Goal: Task Accomplishment & Management: Manage account settings

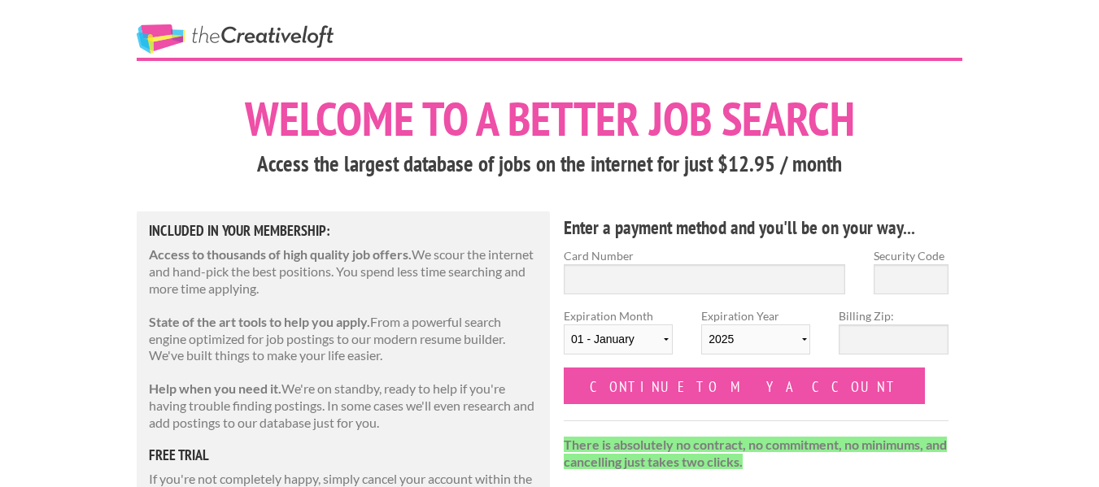
scroll to position [11, 0]
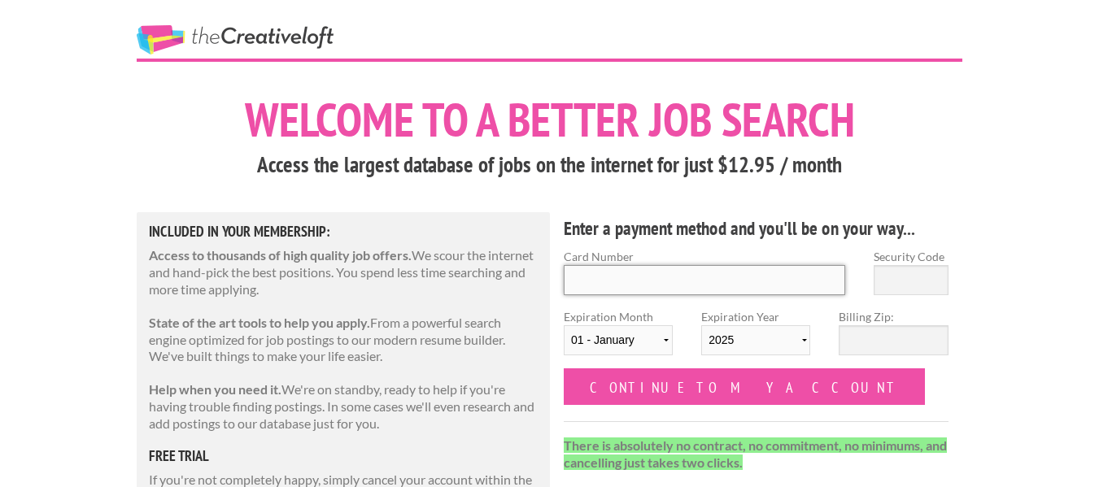
click at [580, 278] on input "Card Number" at bounding box center [705, 280] width 282 height 30
type input "4342561070648407"
type input "703"
select select "07"
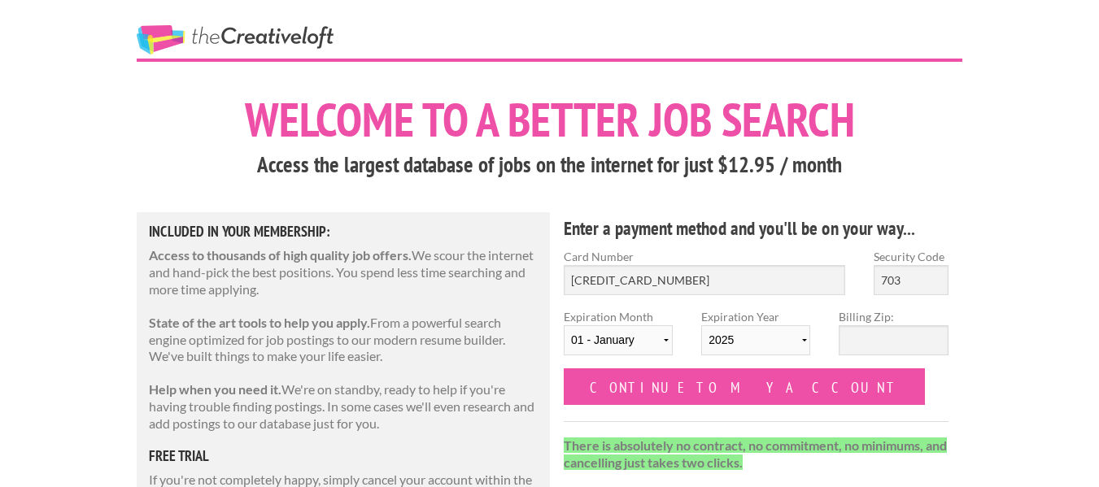
select select "2027"
click at [876, 338] on input "Billing Zip:" at bounding box center [893, 340] width 109 height 30
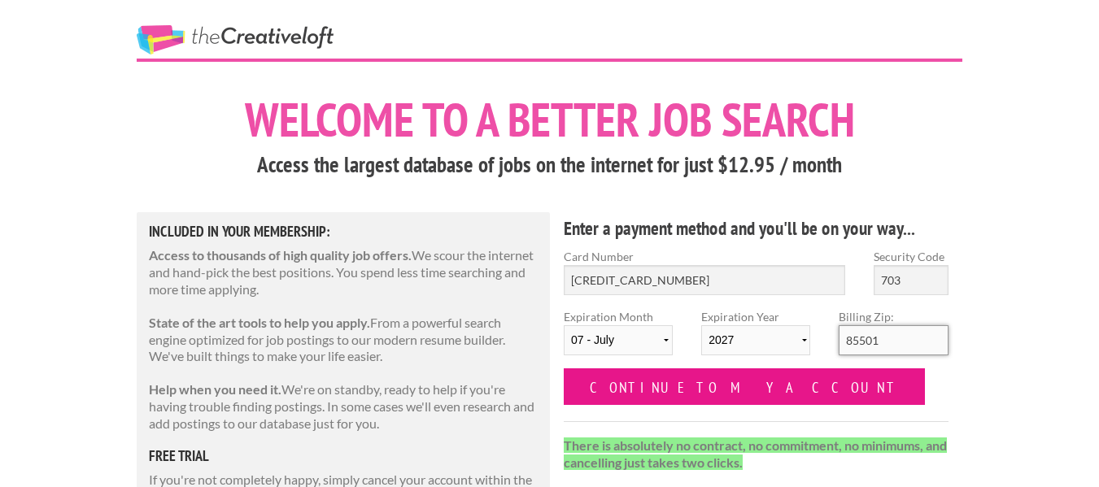
type input "85501"
click at [735, 374] on input "Continue to my account" at bounding box center [744, 387] width 361 height 37
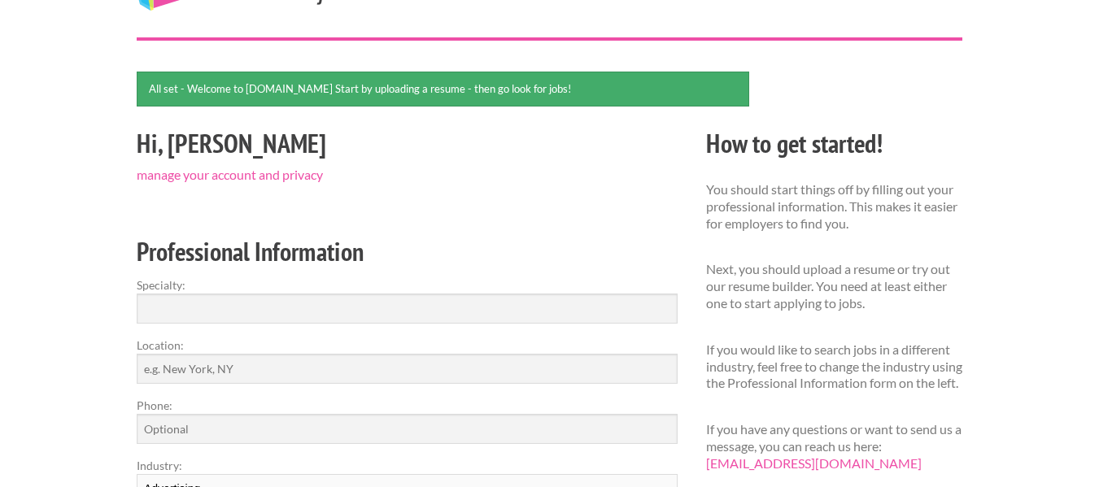
scroll to position [88, 0]
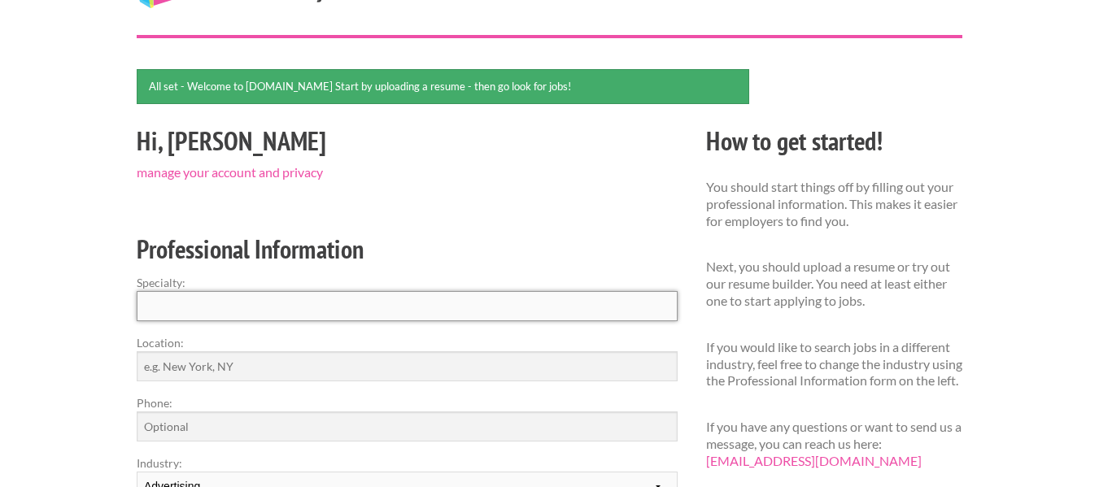
click at [282, 312] on input "Specialty:" at bounding box center [407, 306] width 541 height 30
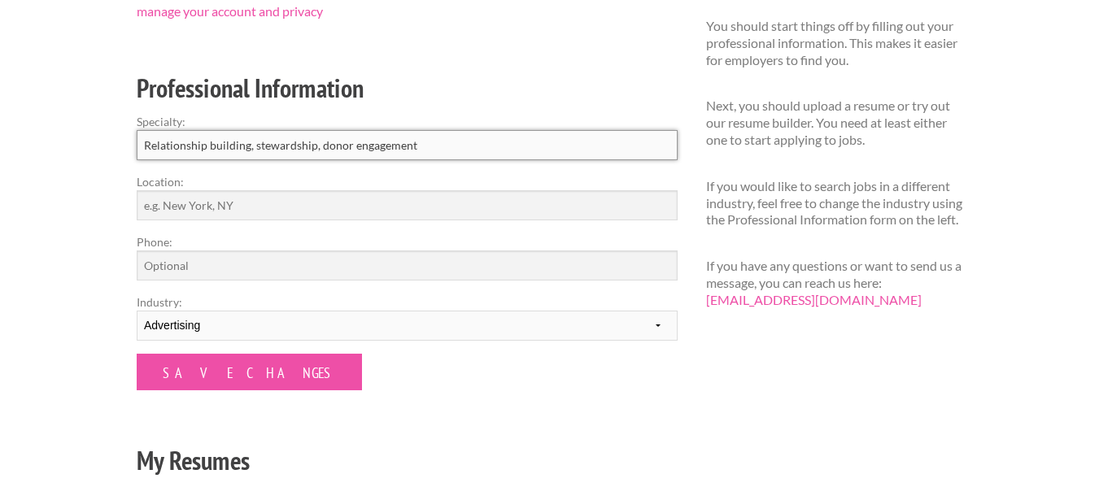
scroll to position [276, 0]
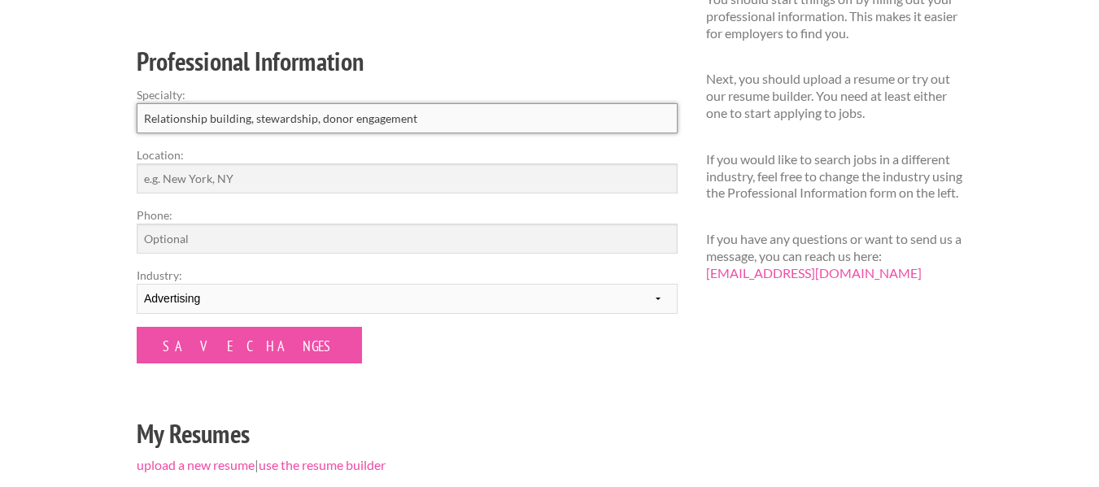
type input "Relationship building, stewardship, donor engagement"
click at [197, 245] on input "Phone:" at bounding box center [407, 239] width 541 height 30
type input "9287013975"
click at [238, 289] on select "--------- Fashion Interior Design Photography Event Planning Entertainment Musi…" at bounding box center [407, 299] width 541 height 30
click at [137, 284] on select "--------- Fashion Interior Design Photography Event Planning Entertainment Musi…" at bounding box center [407, 299] width 541 height 30
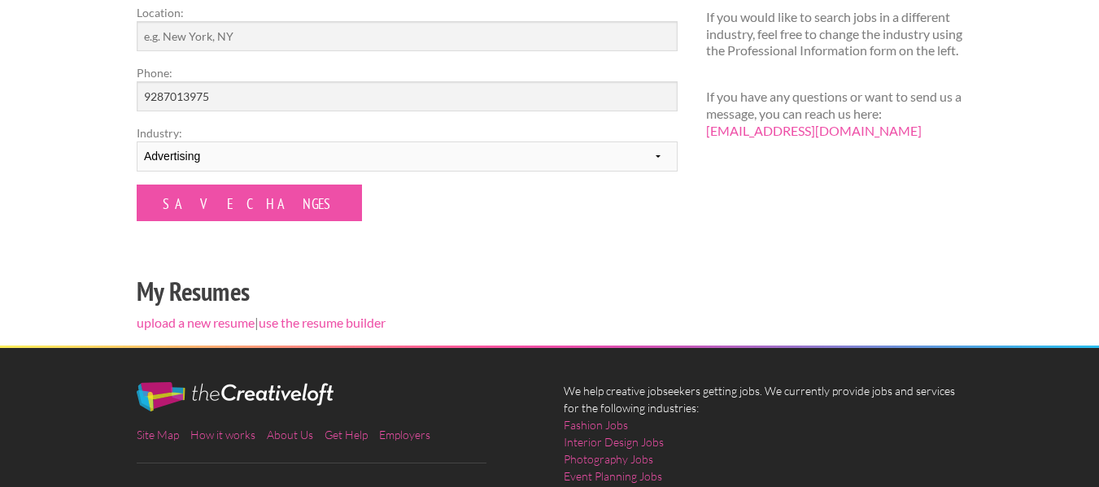
scroll to position [420, 0]
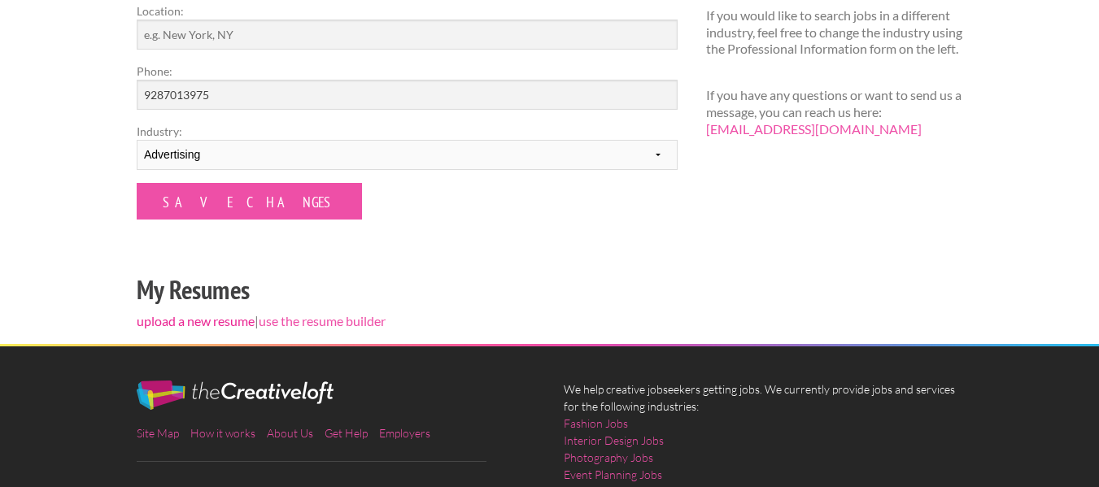
click at [221, 316] on link "upload a new resume" at bounding box center [196, 320] width 118 height 15
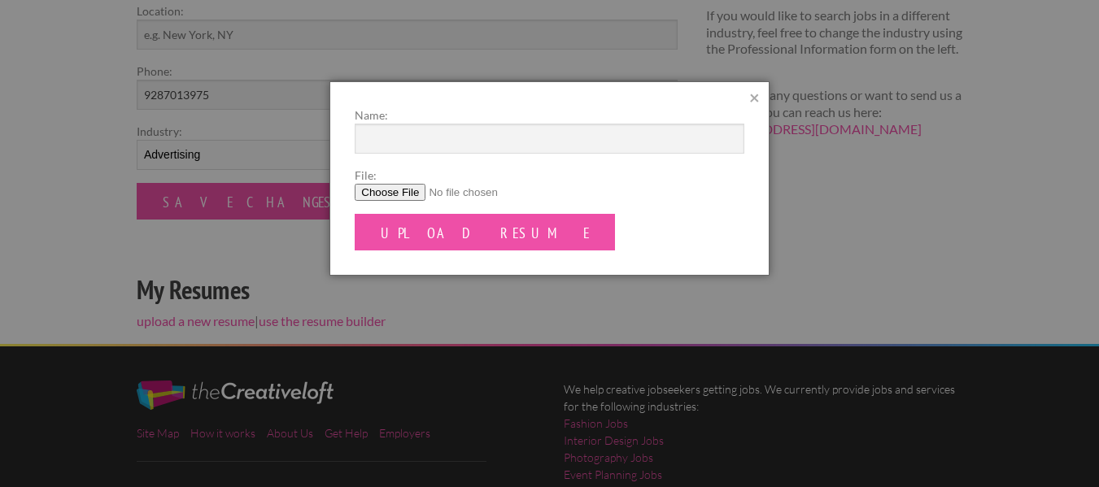
click at [394, 187] on input "File:" at bounding box center [549, 192] width 389 height 17
type input "C:\fakepath\Torrie Young Resume 2025.pdf"
click at [409, 131] on input "Name:" at bounding box center [549, 139] width 389 height 30
type input "Torrie Young Resume"
click at [355, 214] on input "Upload Resume" at bounding box center [485, 232] width 260 height 37
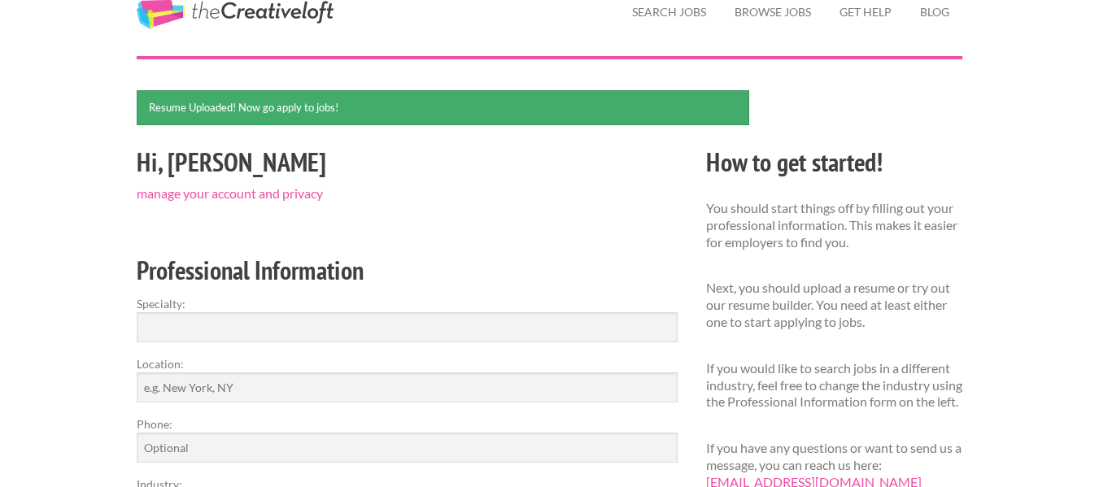
scroll to position [72, 0]
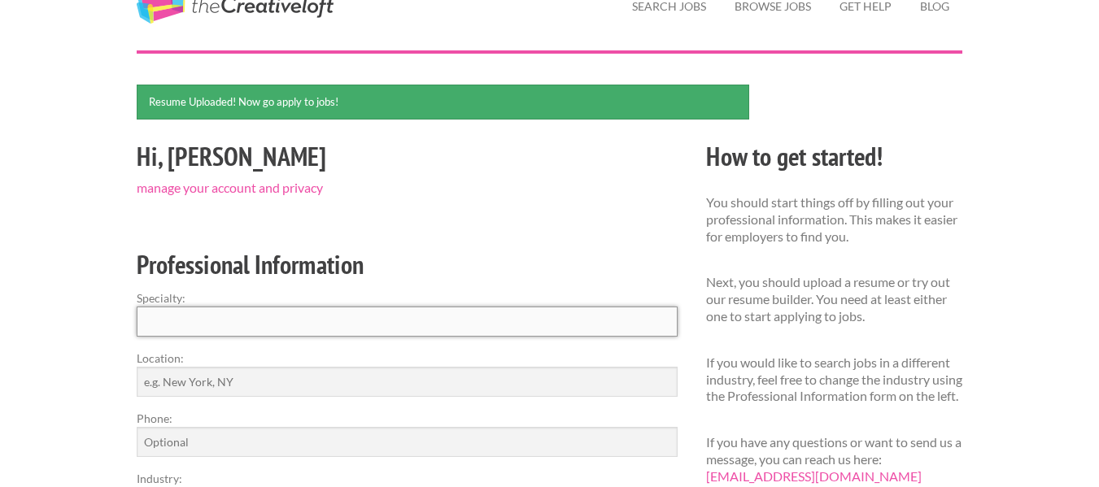
click at [187, 323] on input "Specialty:" at bounding box center [407, 322] width 541 height 30
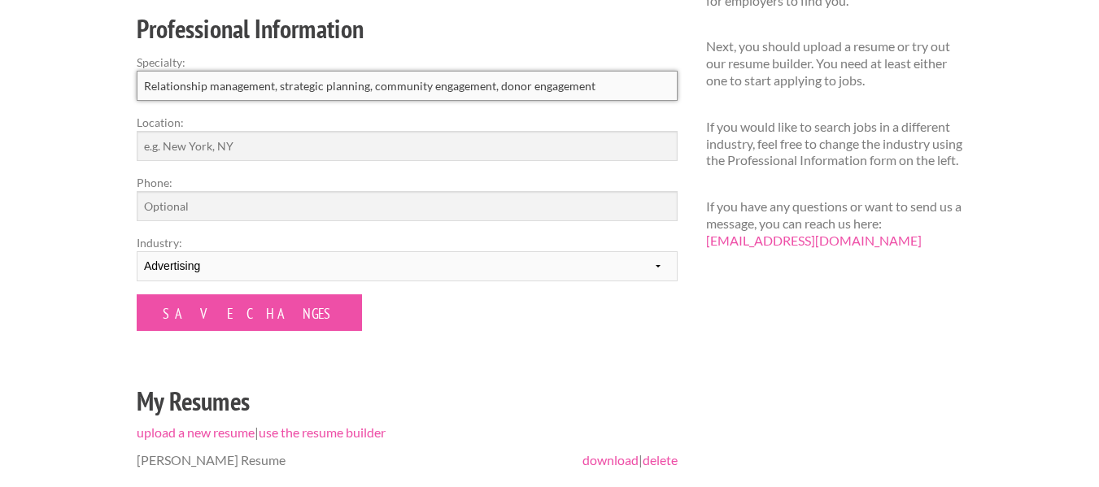
scroll to position [316, 0]
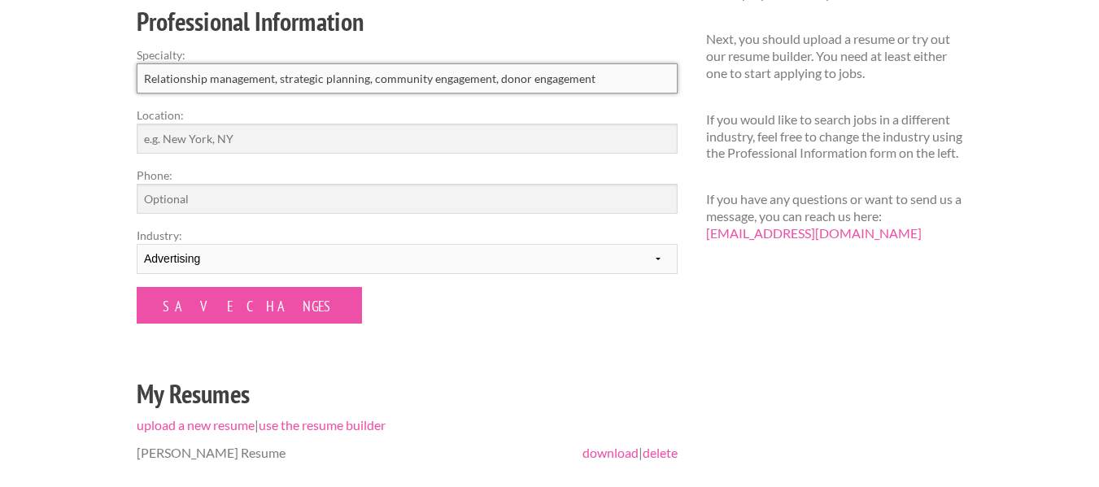
type input "Relationship management, strategic planning, community engagement, donor engage…"
click at [174, 148] on input "Location:" at bounding box center [407, 139] width 541 height 30
click at [188, 136] on input "A" at bounding box center [407, 139] width 541 height 30
type input "[US_STATE]"
click at [224, 197] on input "Phone:" at bounding box center [407, 199] width 541 height 30
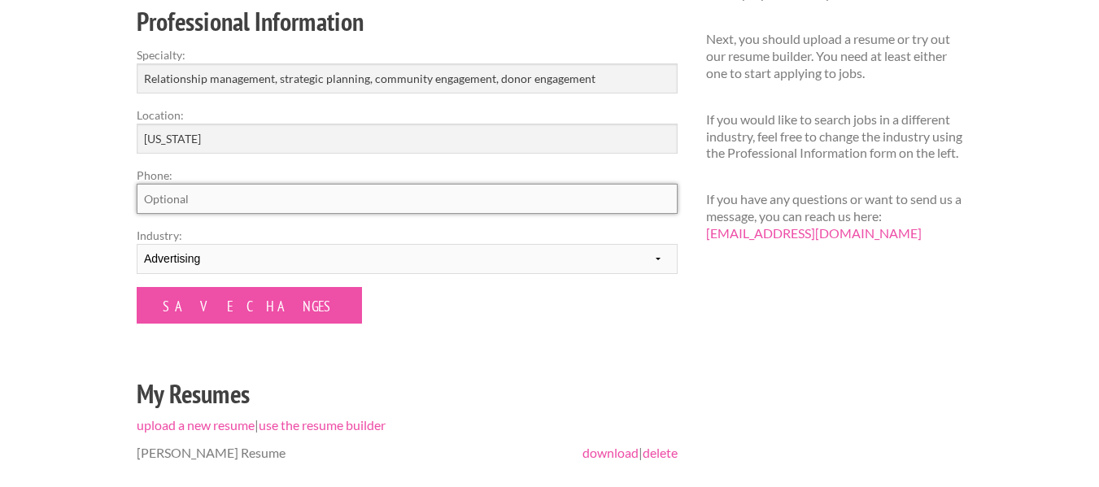
type input "9287013975"
click at [233, 260] on select "--------- Fashion Interior Design Photography Event Planning Entertainment Musi…" at bounding box center [407, 259] width 541 height 30
click at [137, 244] on select "--------- Fashion Interior Design Photography Event Planning Entertainment Musi…" at bounding box center [407, 259] width 541 height 30
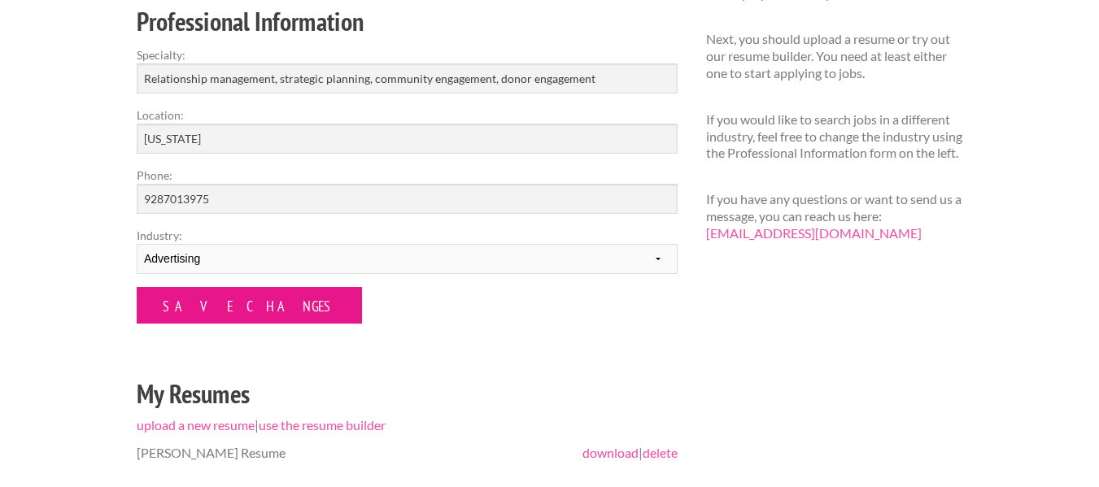
click at [238, 308] on input "Save Changes" at bounding box center [249, 305] width 225 height 37
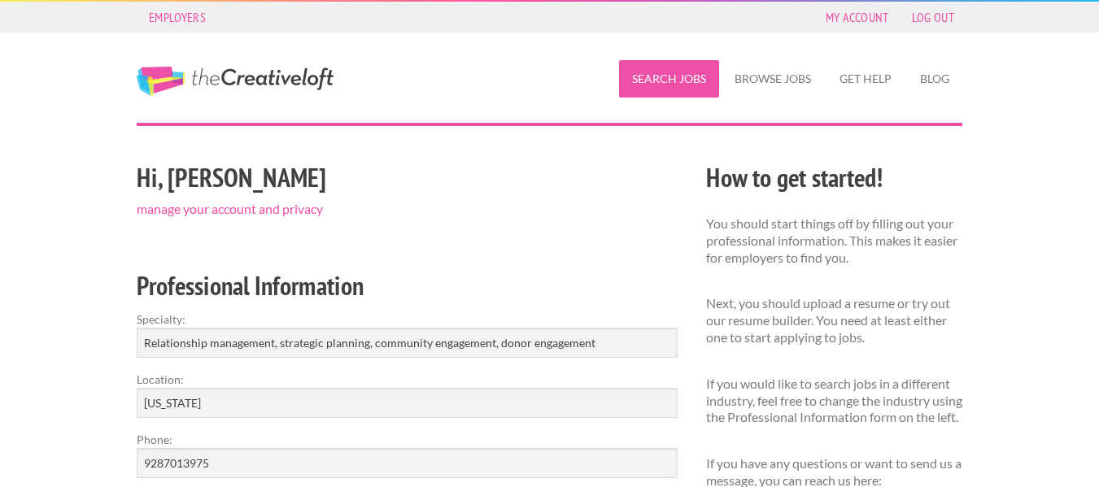
click at [686, 68] on link "Search Jobs" at bounding box center [669, 78] width 100 height 37
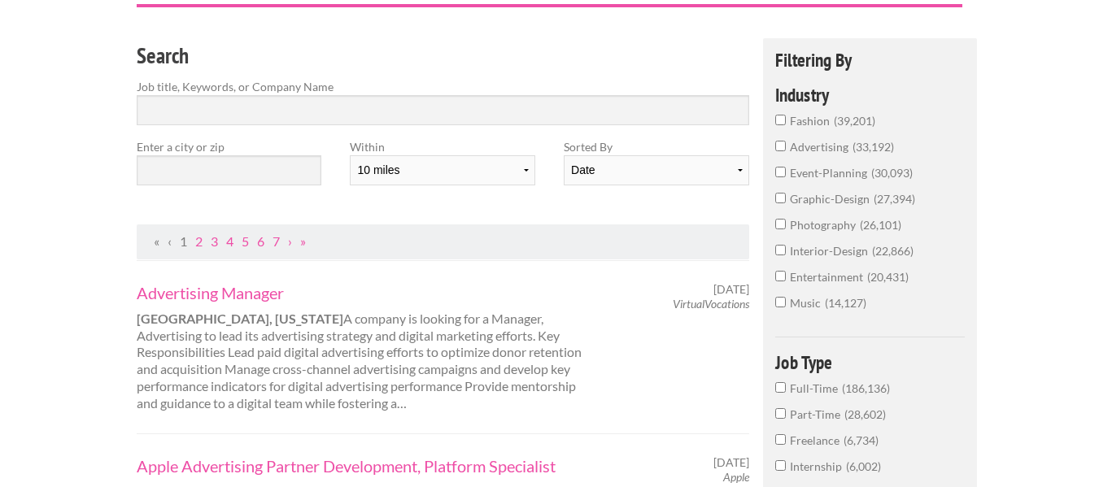
scroll to position [120, 0]
click at [785, 391] on input "Full-Time 186,136" at bounding box center [780, 387] width 11 height 11
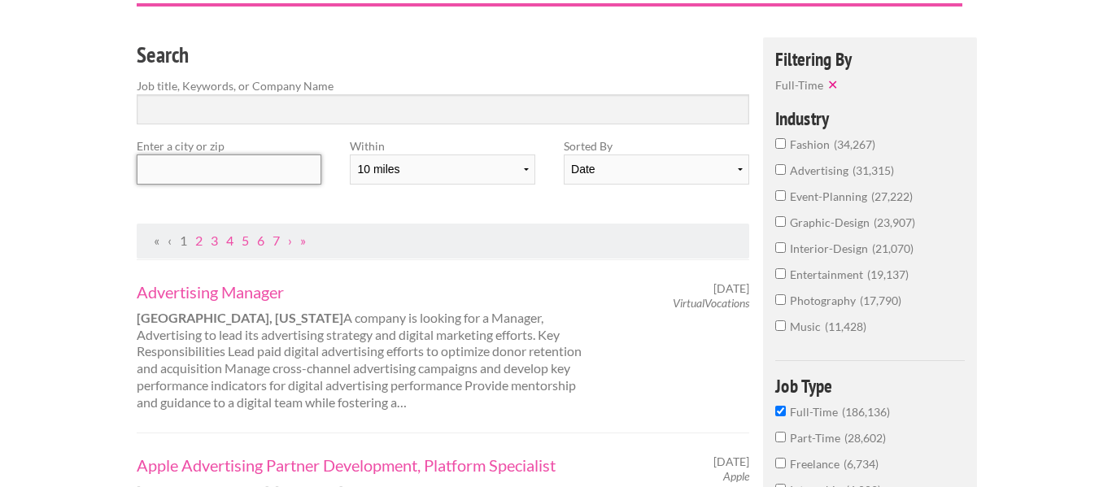
click at [283, 158] on input "text" at bounding box center [229, 170] width 185 height 30
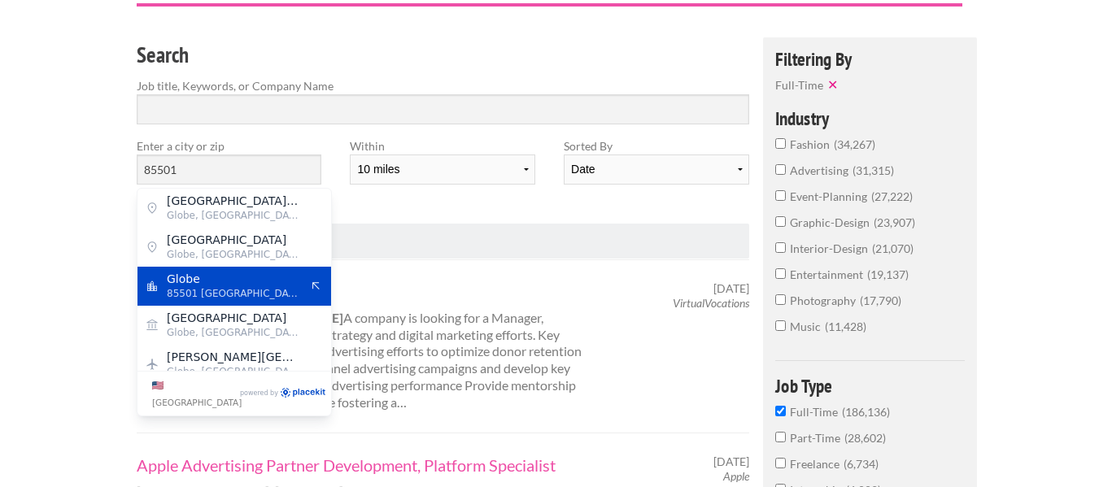
click at [225, 272] on span "Globe" at bounding box center [233, 279] width 133 height 15
type input "Globe"
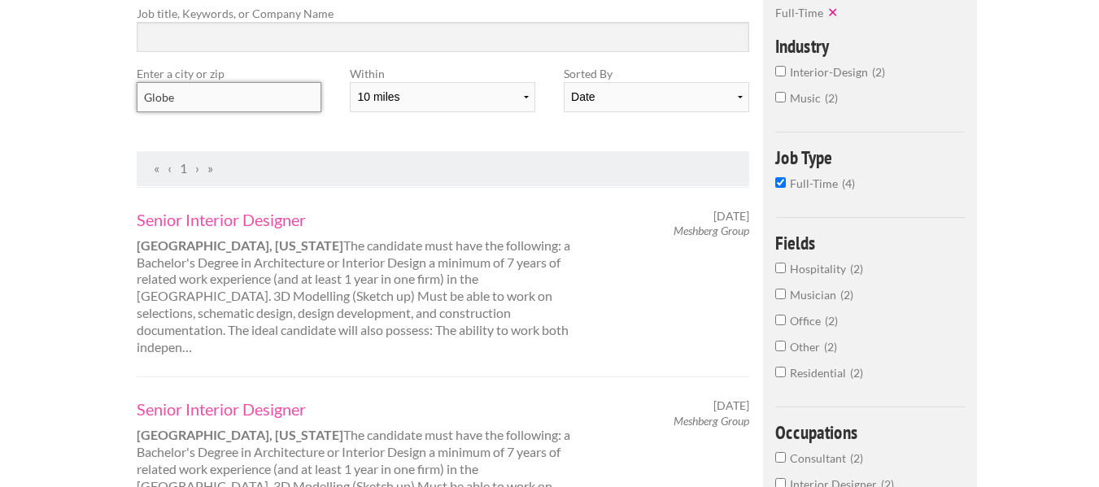
scroll to position [133, 0]
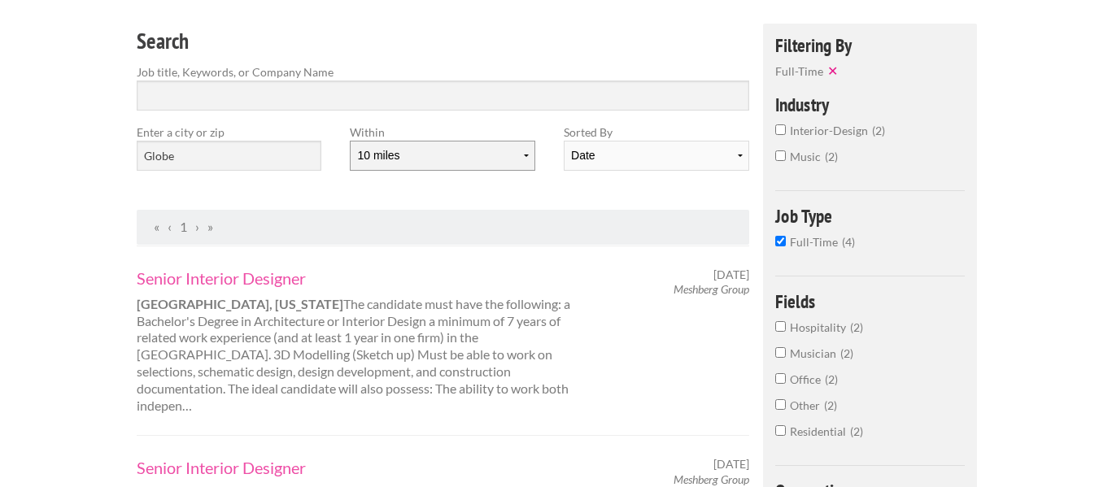
click at [399, 164] on select "10 miles 20 miles 50 miles 100 miles 200 miles 300 miles 400 miles 500 miles" at bounding box center [442, 156] width 185 height 30
select select "50"
click at [350, 141] on select "10 miles 20 miles 50 miles 100 miles 200 miles 300 miles 400 miles 500 miles" at bounding box center [442, 156] width 185 height 30
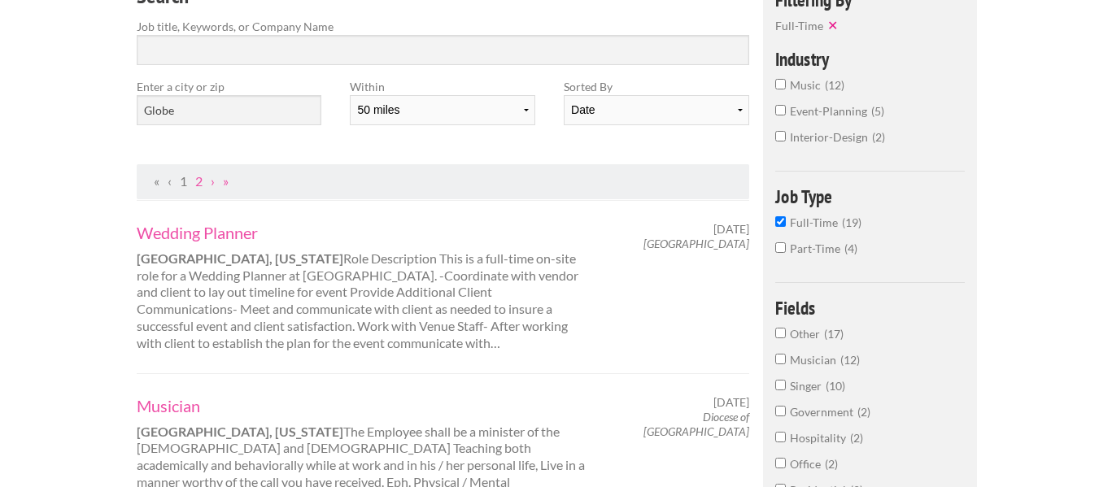
scroll to position [182, 0]
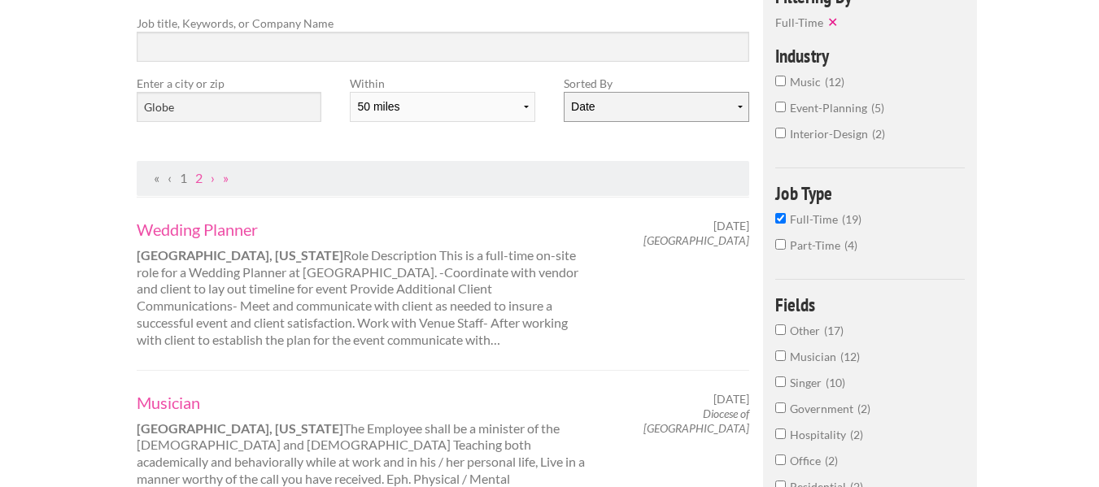
click at [640, 108] on select "Date Relevance" at bounding box center [656, 107] width 185 height 30
click at [340, 356] on div "Wedding Planner Apache Junction, Arizona Role Description This is a full-time o…" at bounding box center [443, 283] width 613 height 173
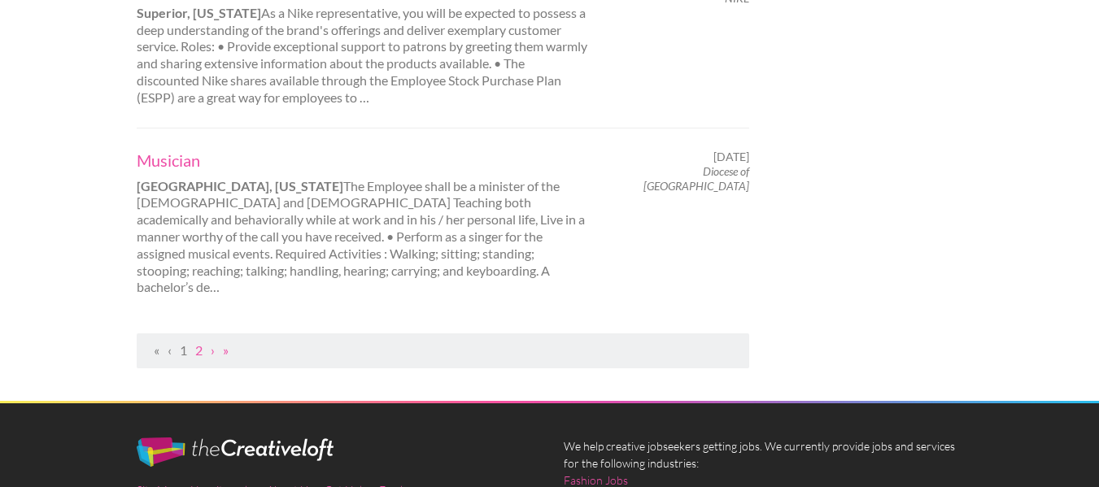
scroll to position [1912, 0]
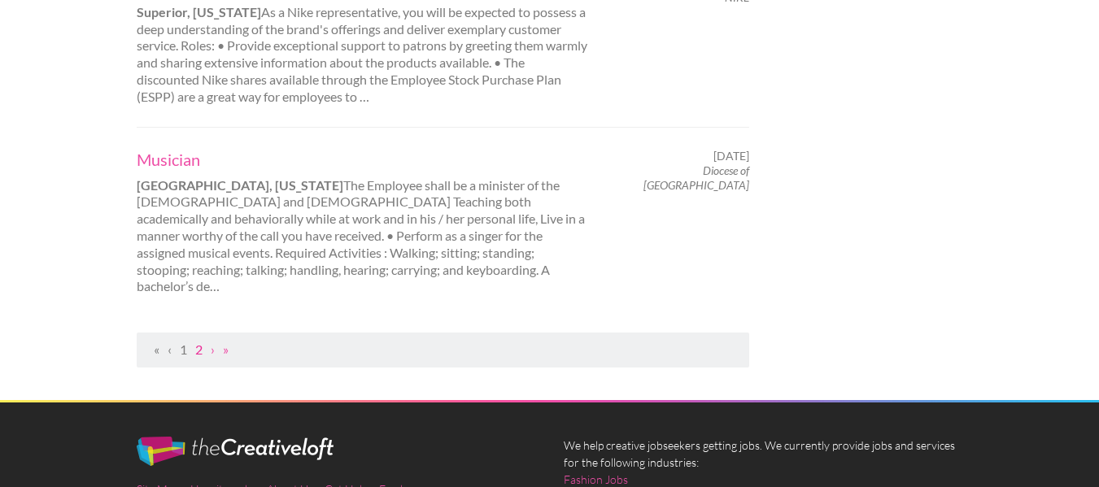
click at [202, 342] on link "2" at bounding box center [198, 349] width 7 height 15
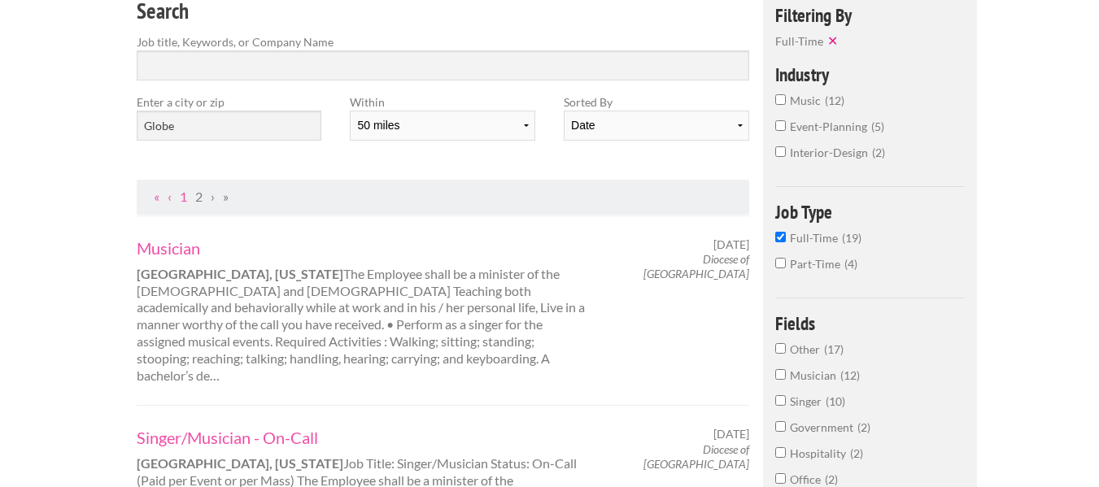
scroll to position [164, 0]
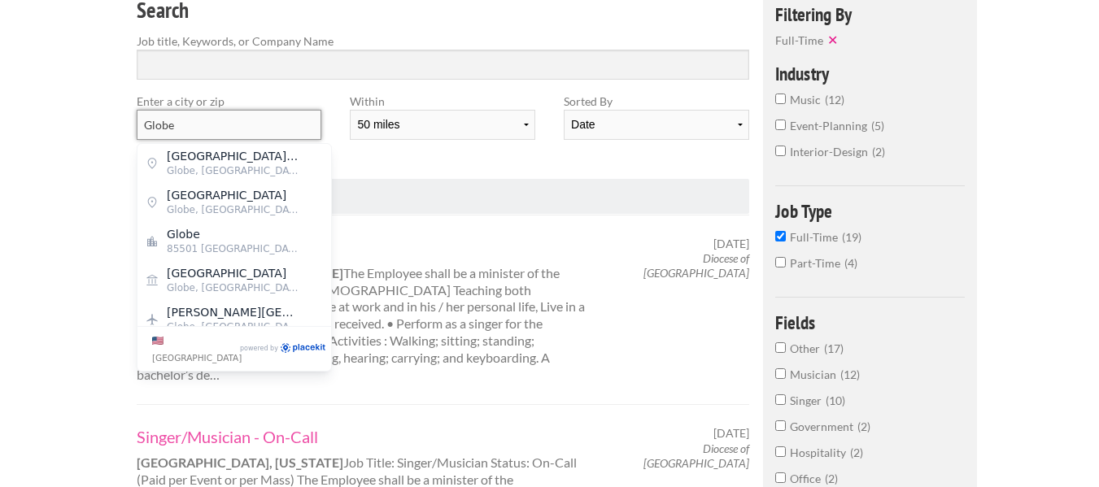
drag, startPoint x: 269, startPoint y: 134, endPoint x: 98, endPoint y: 91, distance: 175.4
type input "remote"
click at [426, 131] on select "10 miles 20 miles 50 miles 100 miles 200 miles 300 miles 400 miles 500 miles" at bounding box center [442, 125] width 185 height 30
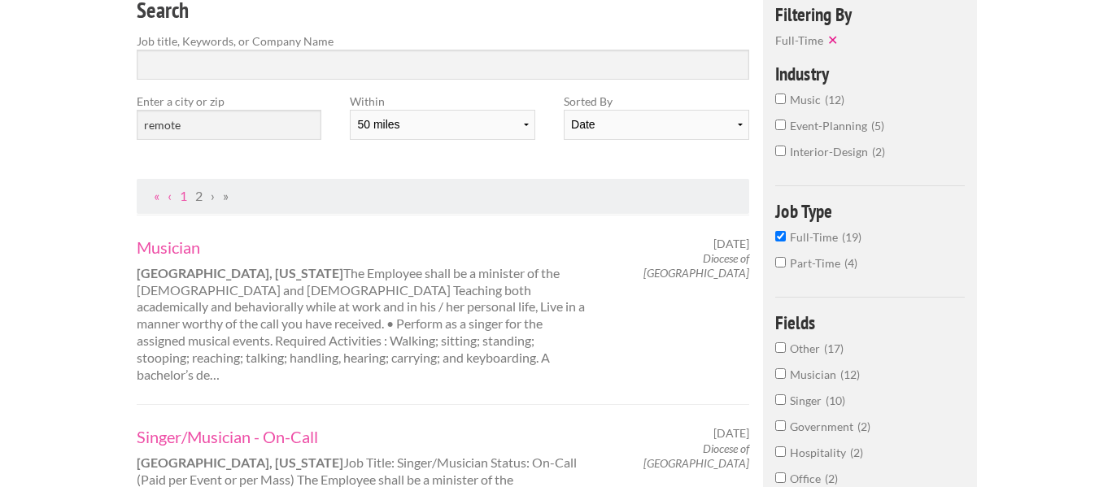
click at [641, 176] on div "Search Job title, Keywords, or Company Name Enter a city or zip remote Within 1…" at bounding box center [443, 86] width 641 height 186
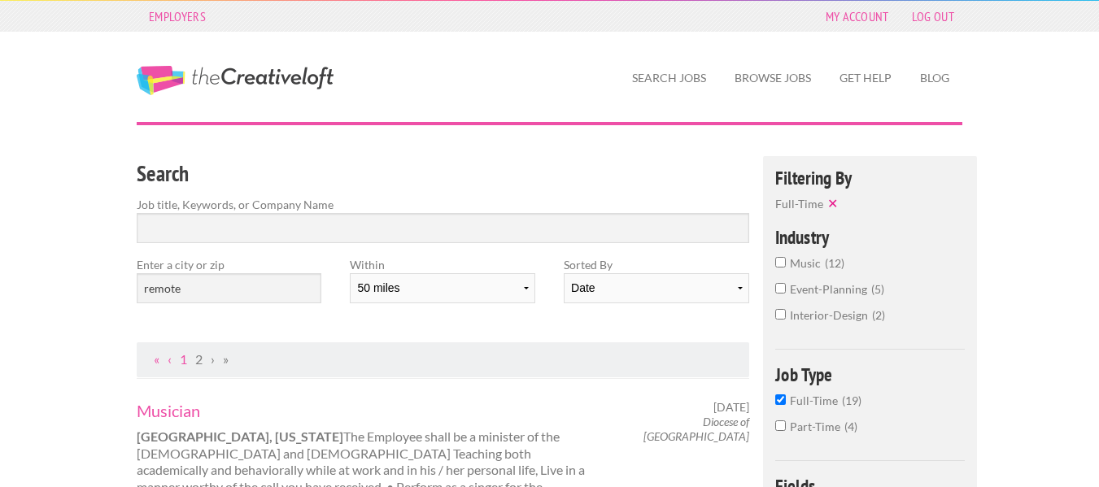
scroll to position [0, 0]
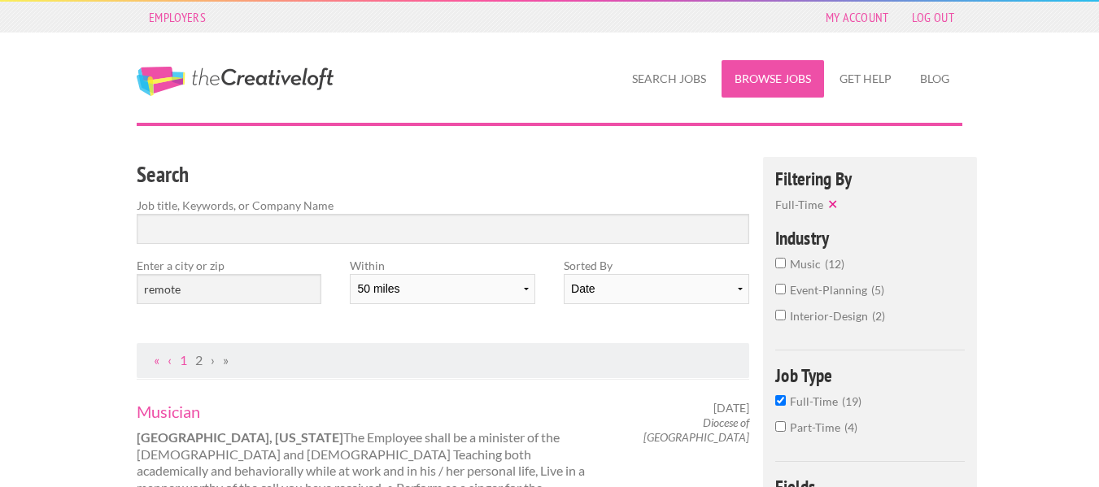
click at [733, 86] on link "Browse Jobs" at bounding box center [773, 78] width 103 height 37
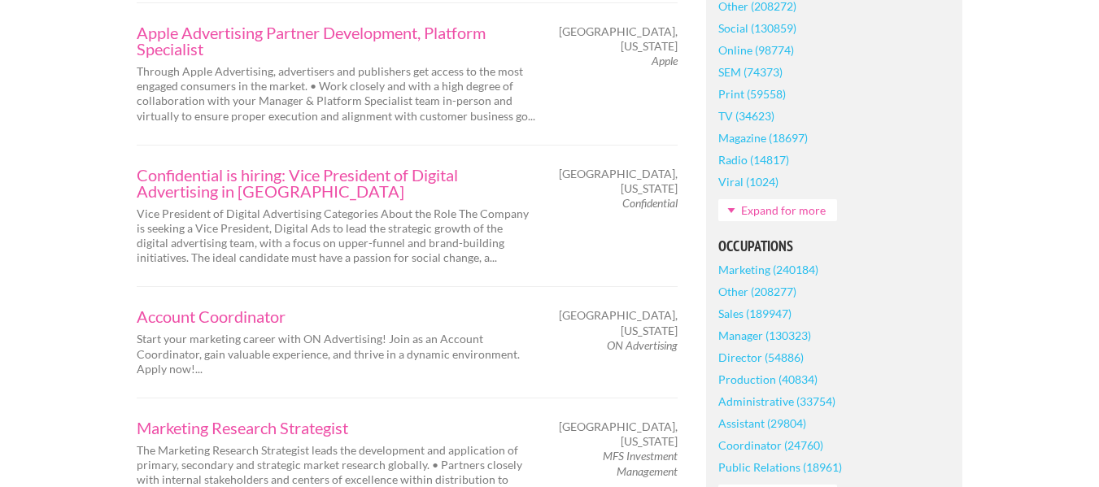
scroll to position [510, 0]
click at [781, 268] on link "Marketing (240184)" at bounding box center [768, 268] width 100 height 22
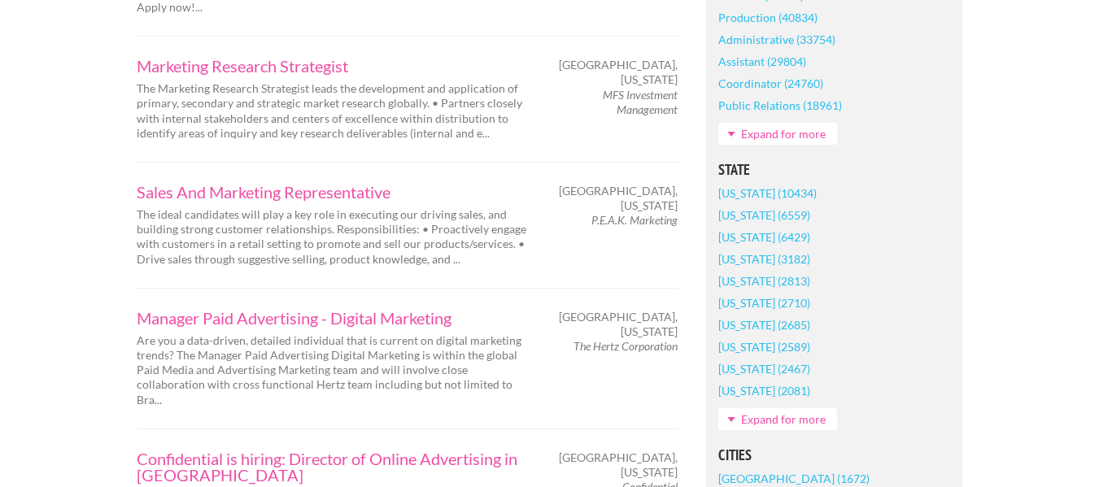
scroll to position [903, 0]
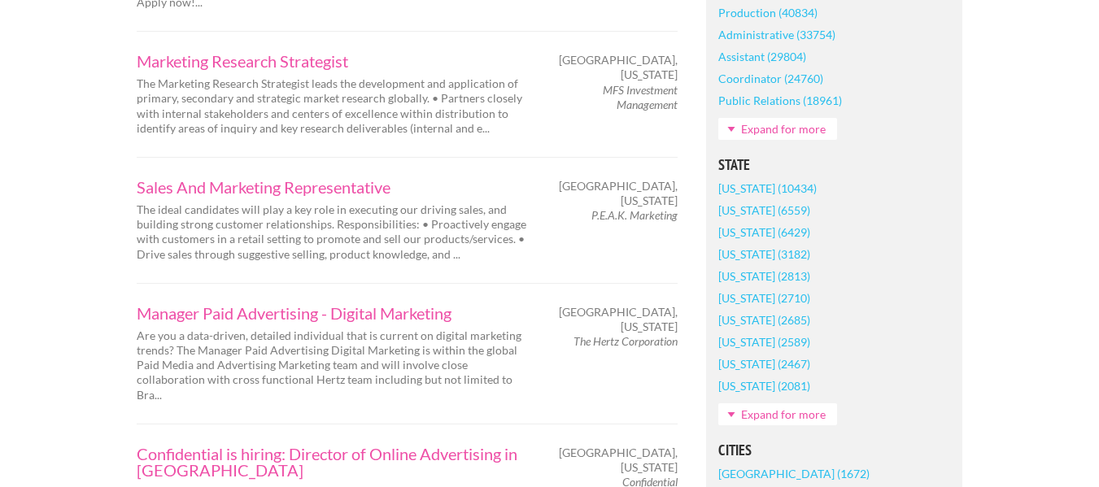
click at [760, 397] on link "[US_STATE] (2081)" at bounding box center [764, 386] width 92 height 22
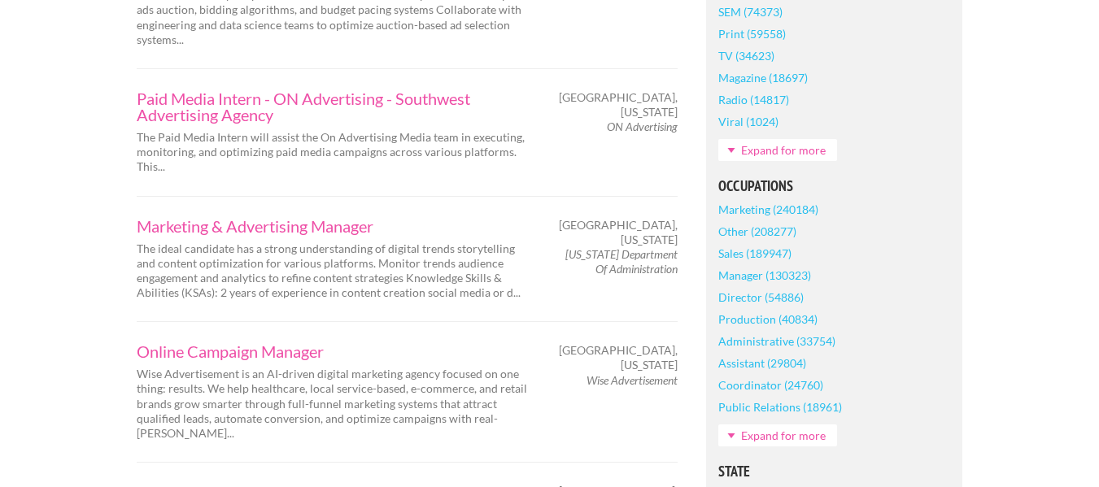
scroll to position [597, 0]
click at [289, 225] on link "Marketing & Advertising Manager" at bounding box center [336, 225] width 399 height 16
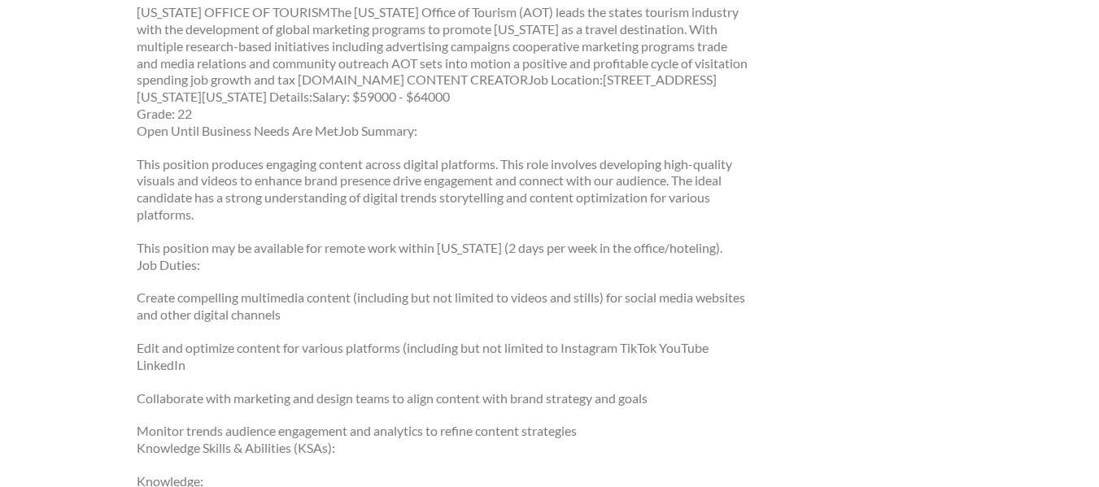
scroll to position [260, 0]
click at [498, 246] on p "This position may be available for remote work within [US_STATE] (2 days per we…" at bounding box center [443, 256] width 613 height 34
click at [498, 246] on p "This position may be available for remote work within Arizona (2 days per week …" at bounding box center [443, 256] width 613 height 34
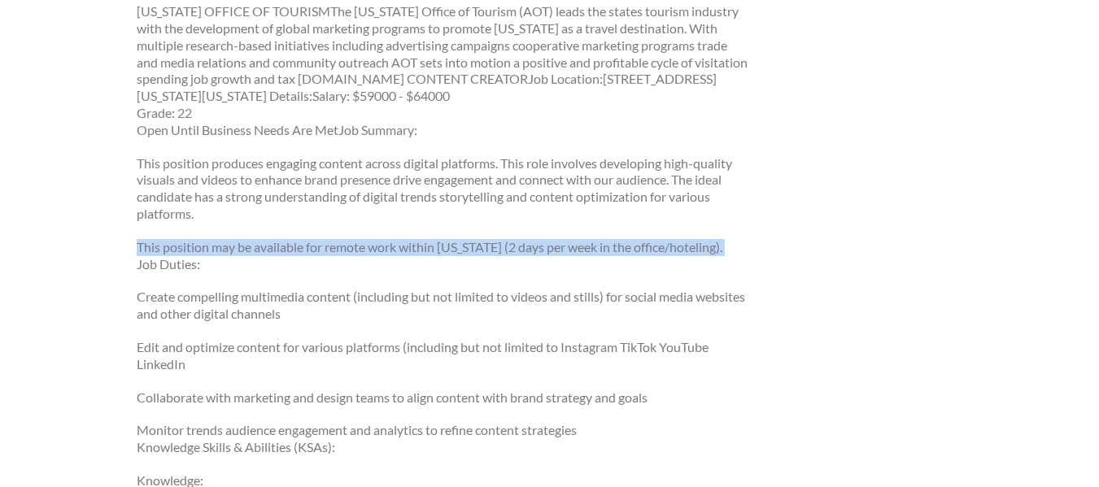
click at [498, 246] on p "This position may be available for remote work within Arizona (2 days per week …" at bounding box center [443, 256] width 613 height 34
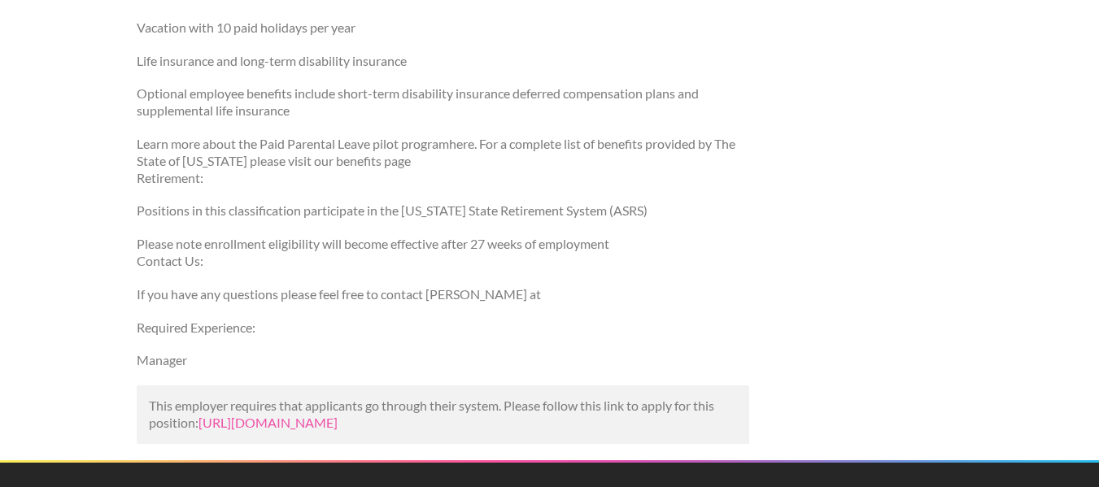
scroll to position [1314, 0]
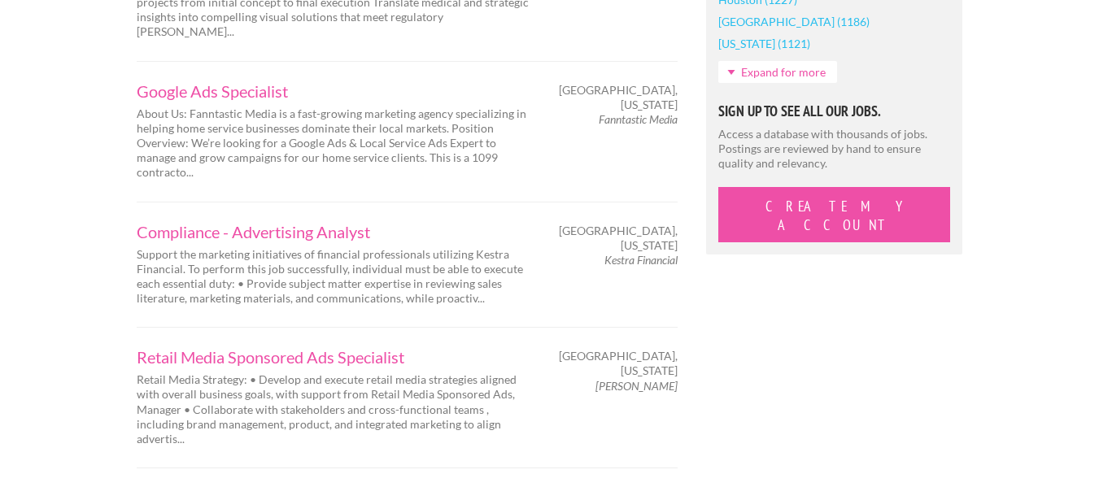
scroll to position [1530, 0]
click at [212, 84] on link "Google Ads Specialist" at bounding box center [336, 92] width 399 height 16
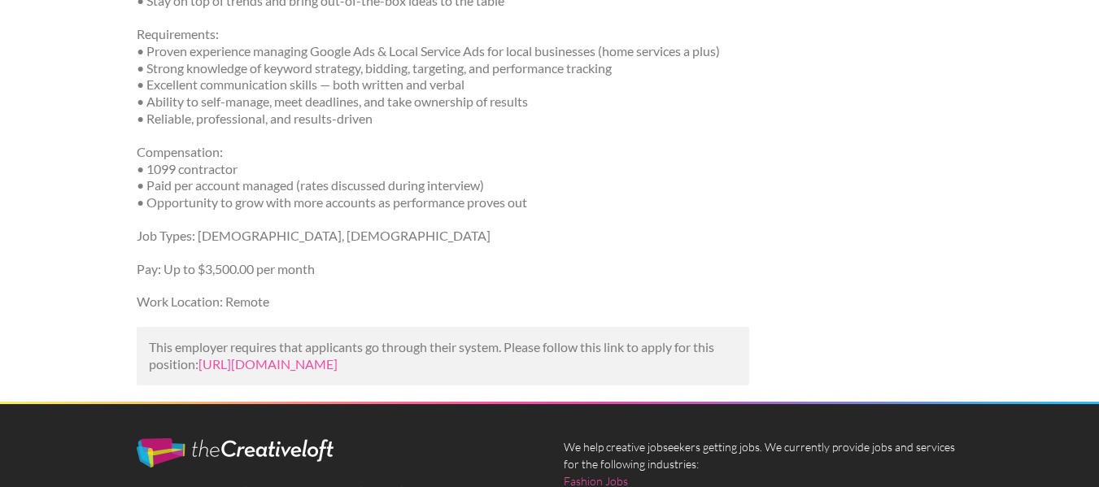
scroll to position [662, 0]
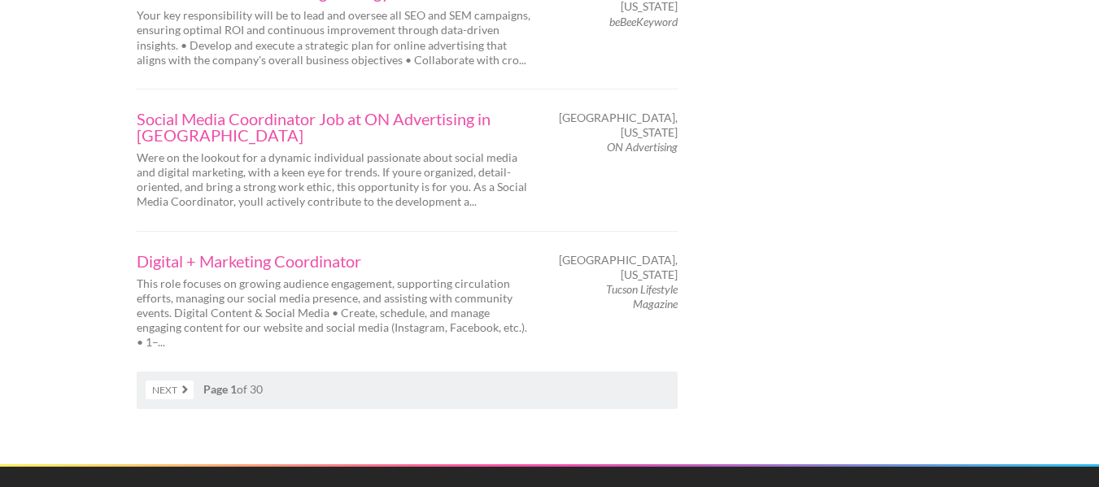
scroll to position [2868, 0]
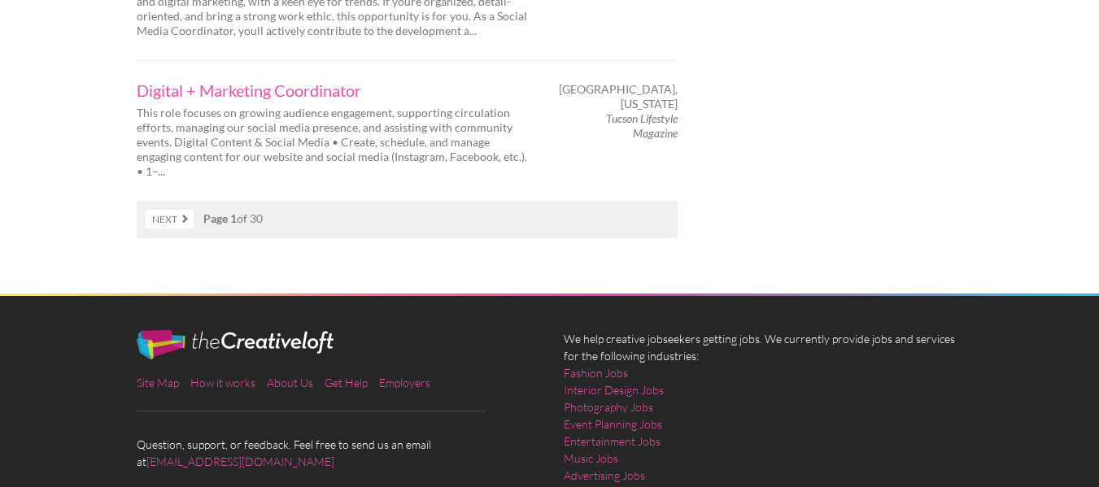
click at [174, 210] on link "Next" at bounding box center [170, 219] width 48 height 19
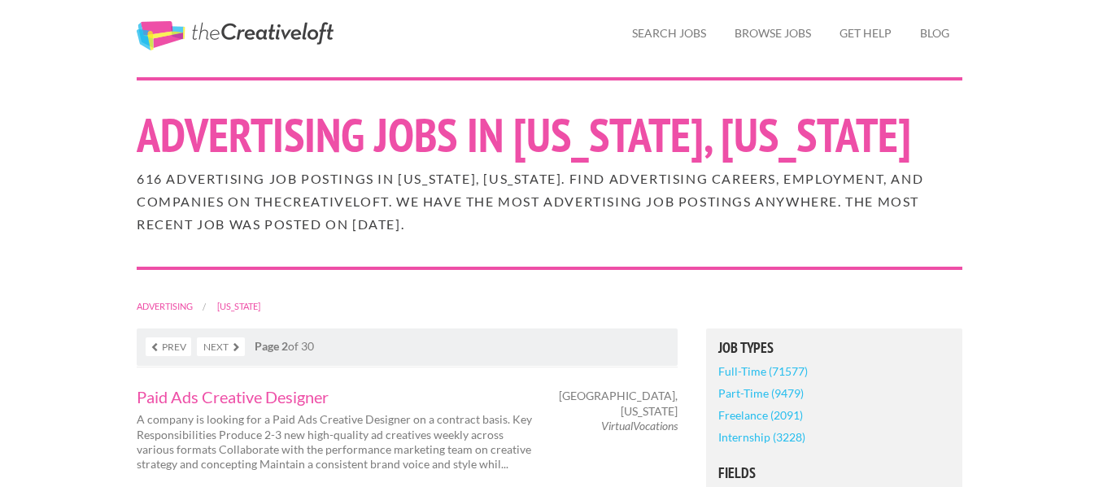
scroll to position [45, 0]
click at [692, 230] on h2 "616 Advertising job postings in Arizona, Arizona. Find Advertising careers, emp…" at bounding box center [550, 202] width 826 height 68
drag, startPoint x: 692, startPoint y: 229, endPoint x: 55, endPoint y: 133, distance: 644.3
click at [560, 199] on h2 "616 Advertising job postings in Arizona, Arizona. Find Advertising careers, emp…" at bounding box center [550, 202] width 826 height 68
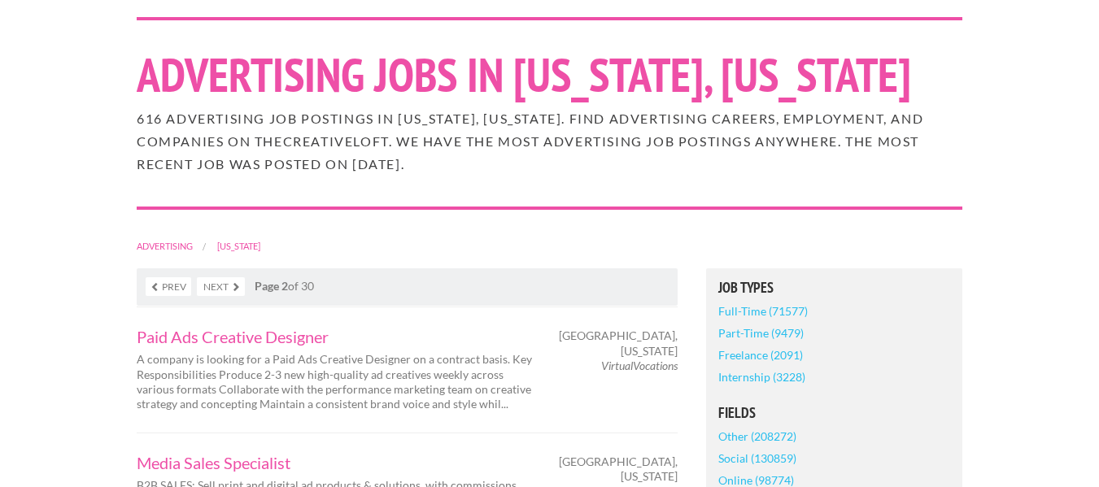
scroll to position [107, 0]
click at [744, 307] on link "Full-Time (71577)" at bounding box center [763, 310] width 90 height 22
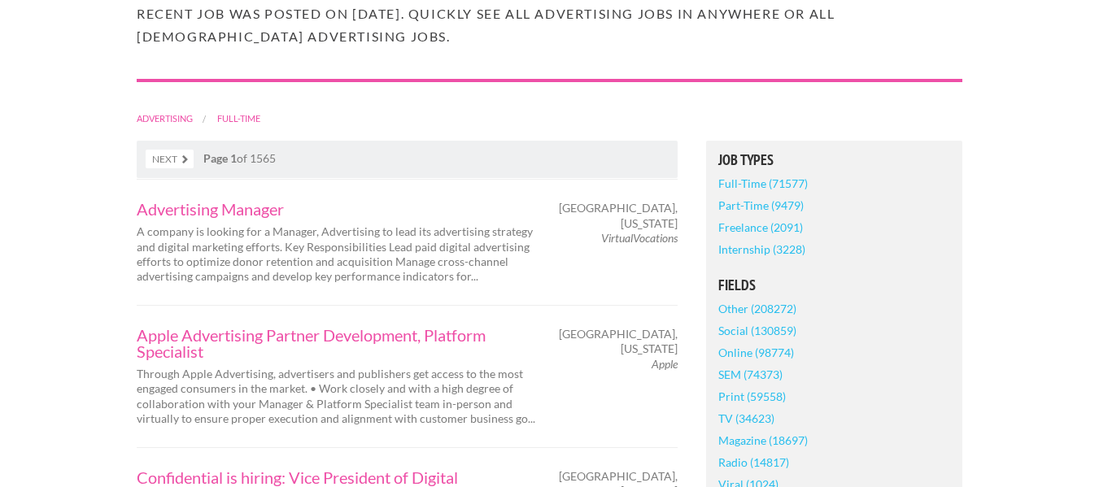
scroll to position [257, 0]
click at [749, 330] on link "Social (130859)" at bounding box center [757, 330] width 78 height 22
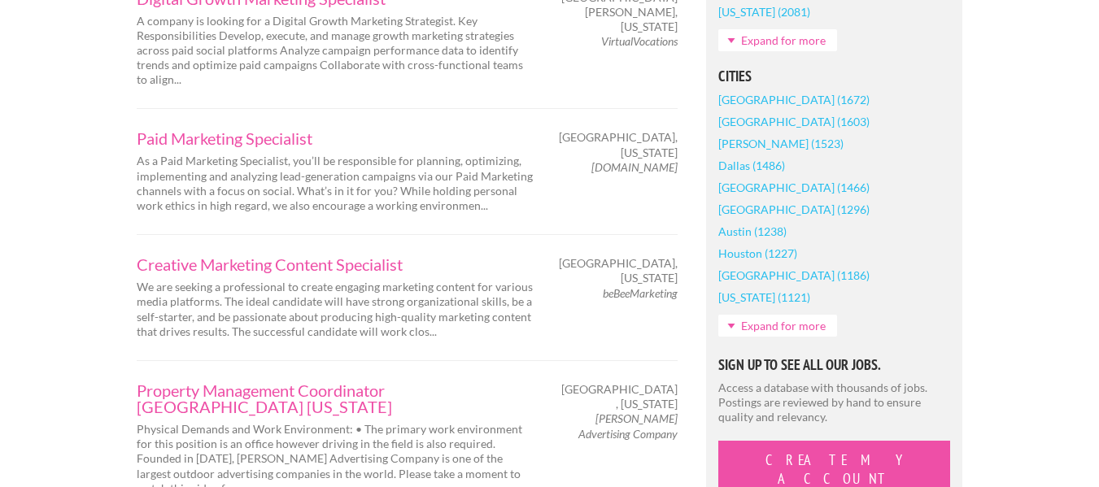
scroll to position [1278, 0]
click at [785, 336] on link "Expand for more" at bounding box center [777, 325] width 119 height 22
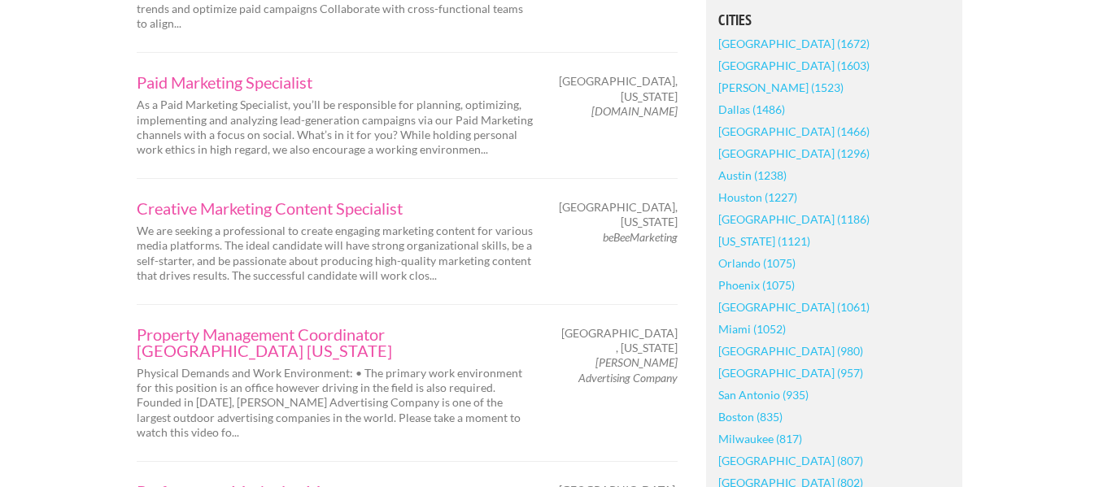
scroll to position [1339, 0]
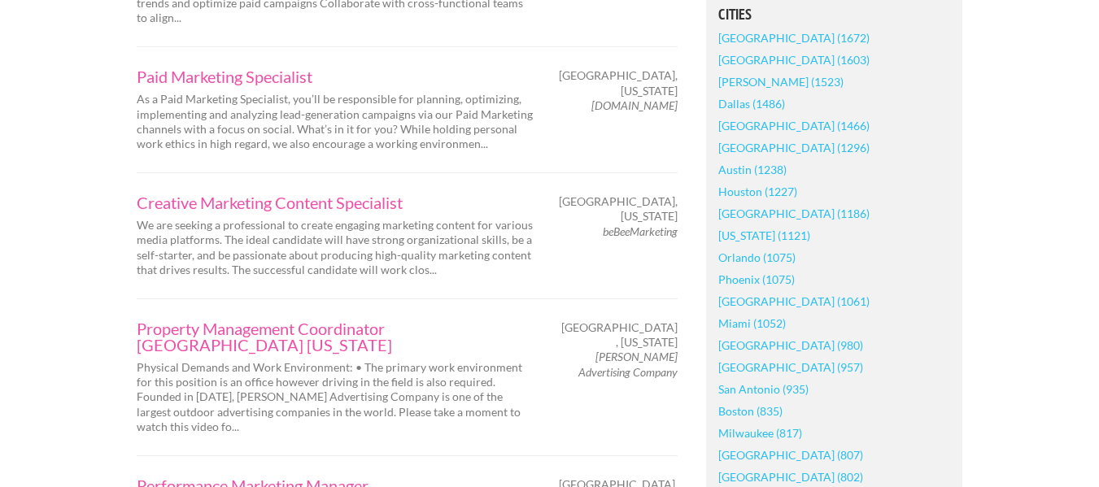
click at [753, 290] on link "Phoenix (1075)" at bounding box center [756, 280] width 76 height 22
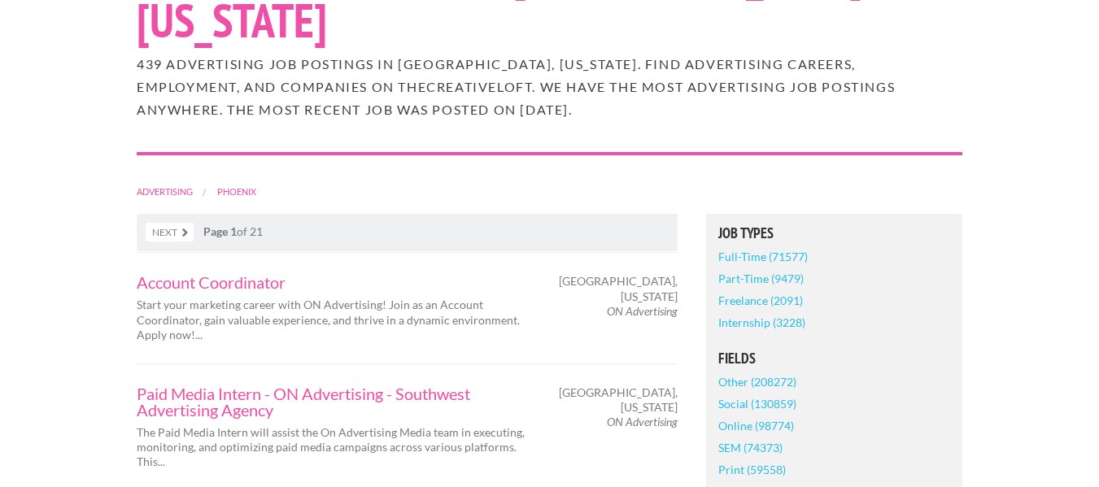
scroll to position [215, 0]
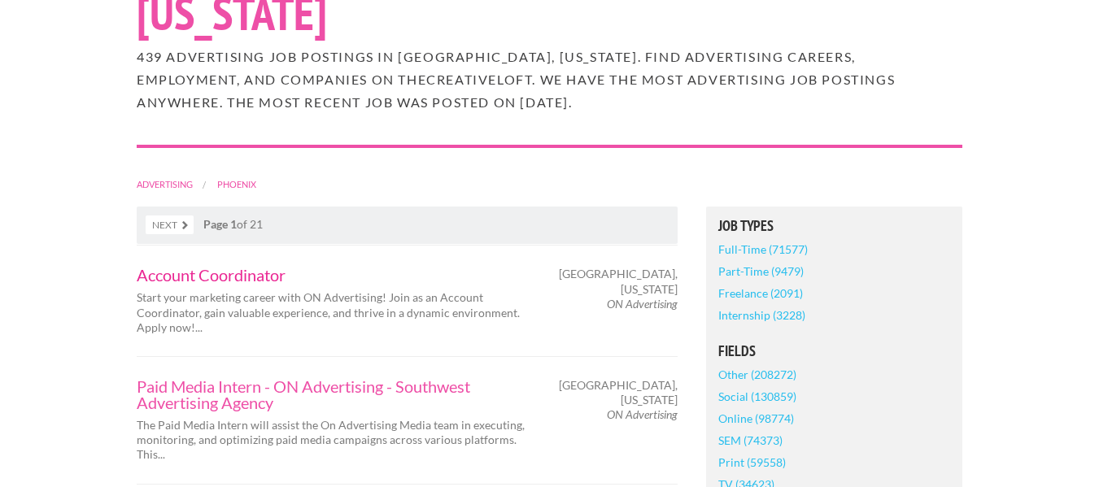
click at [252, 267] on link "Account Coordinator" at bounding box center [336, 275] width 399 height 16
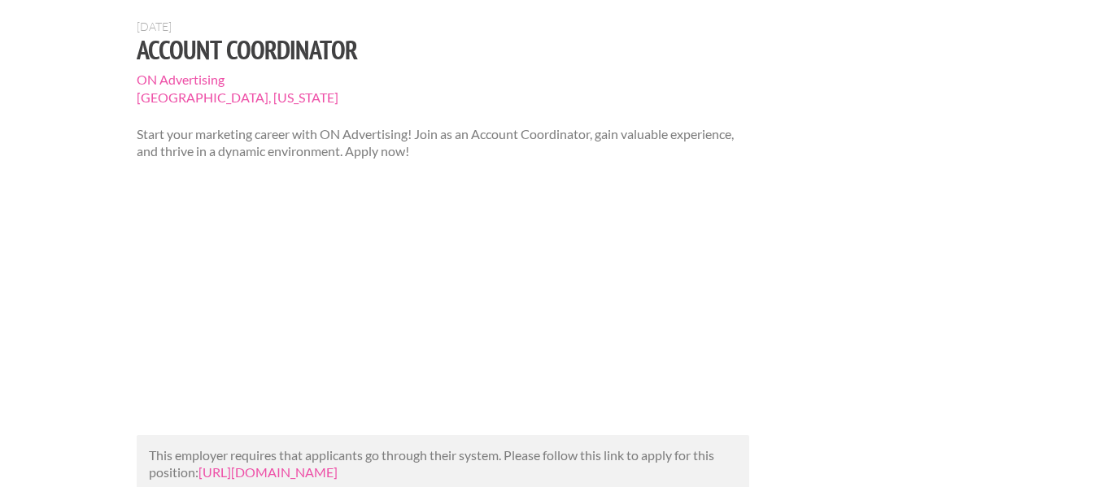
scroll to position [224, 0]
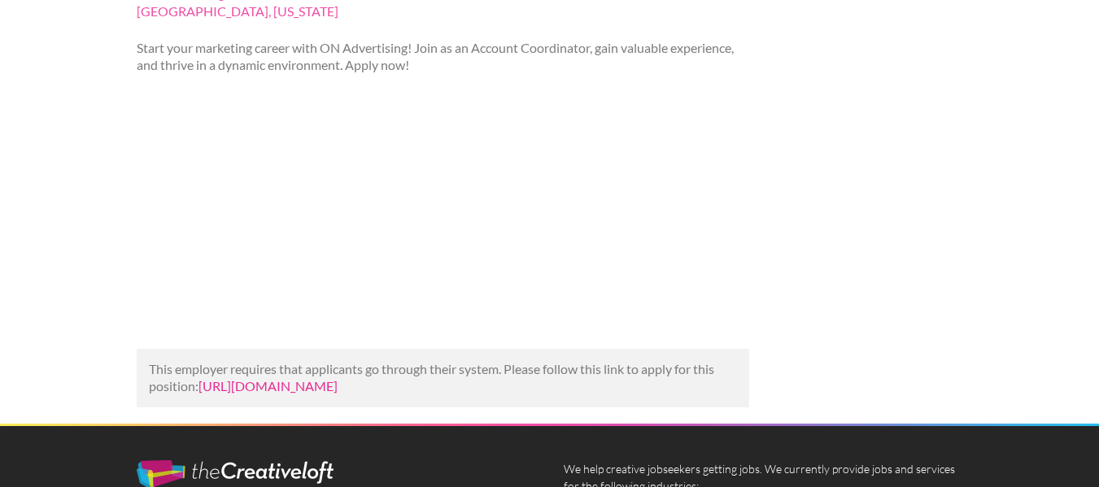
click at [338, 390] on link "[URL][DOMAIN_NAME]" at bounding box center [268, 385] width 139 height 15
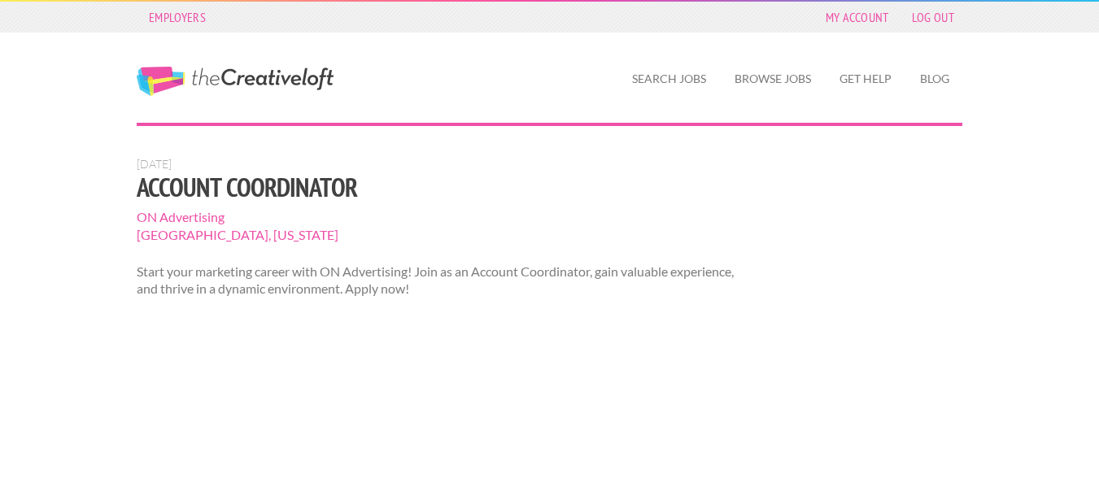
scroll to position [223, 0]
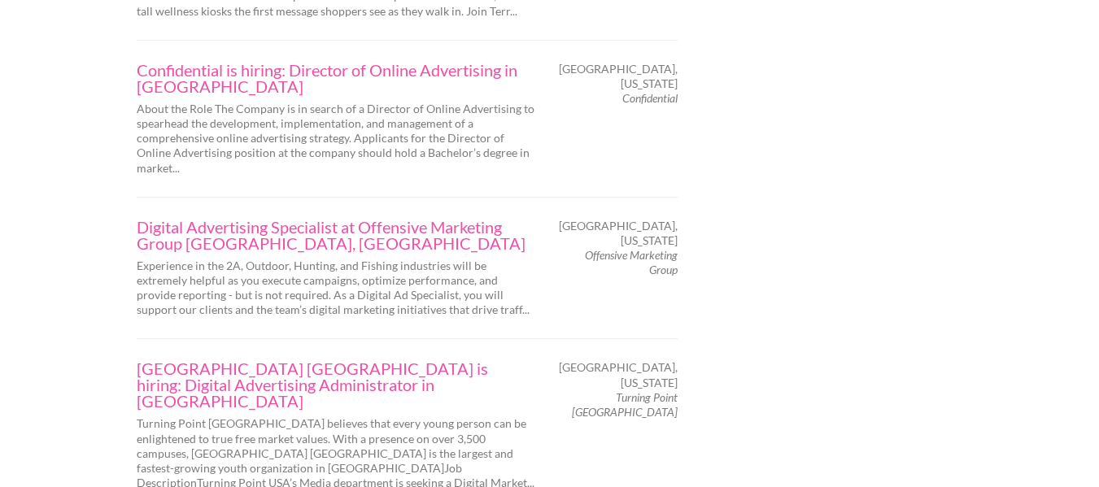
scroll to position [2672, 0]
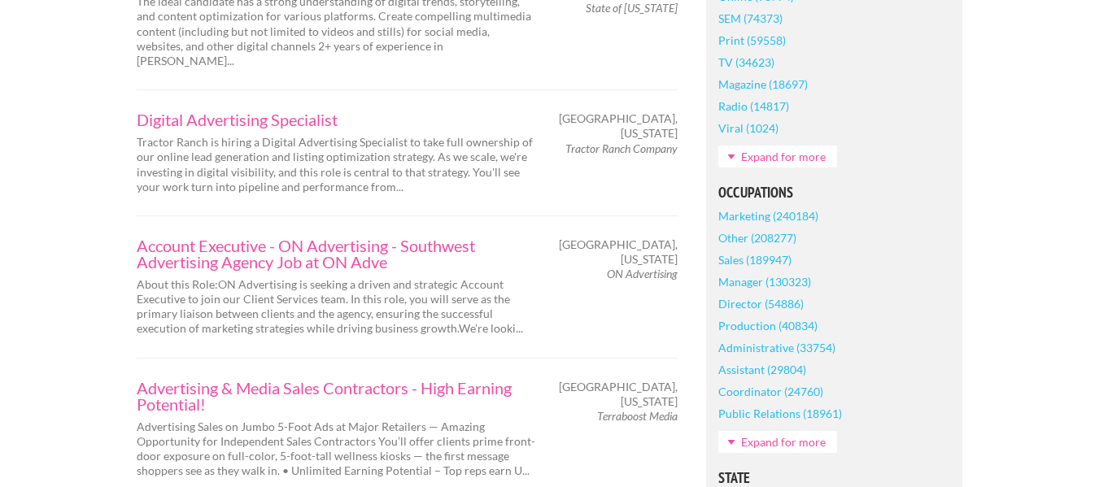
scroll to position [638, 0]
click at [811, 402] on link "Public Relations (18961)" at bounding box center [780, 413] width 124 height 22
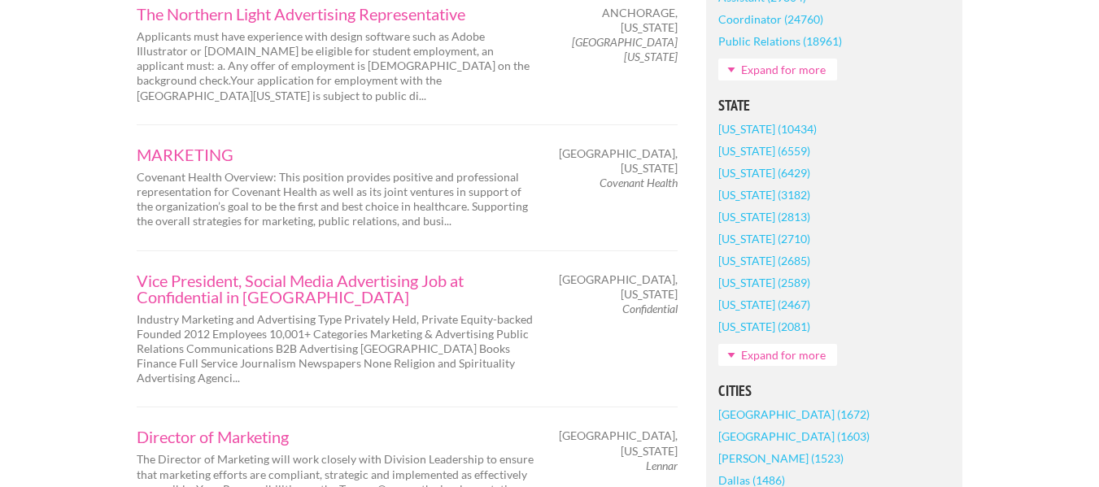
scroll to position [988, 0]
click at [753, 327] on link "[US_STATE] (2081)" at bounding box center [764, 324] width 92 height 22
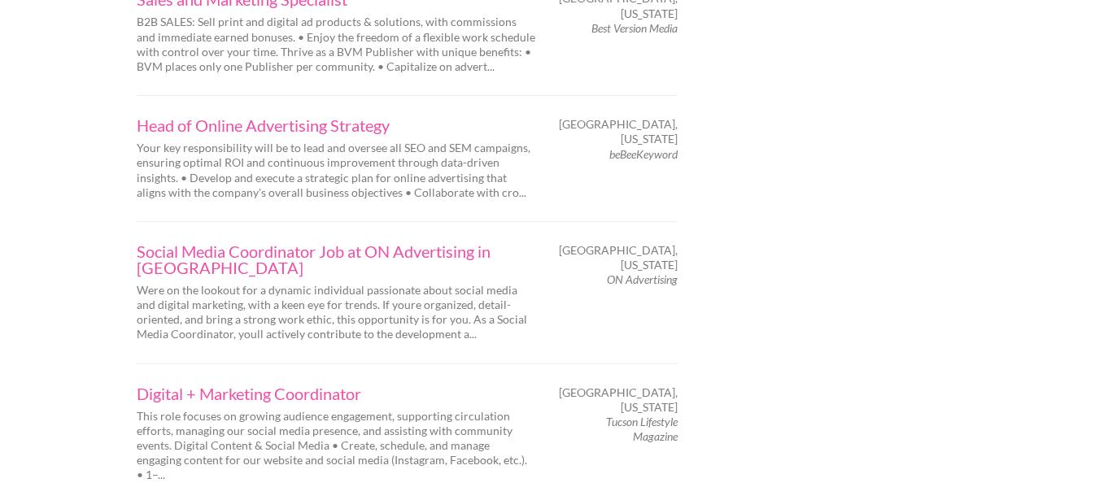
scroll to position [2565, 0]
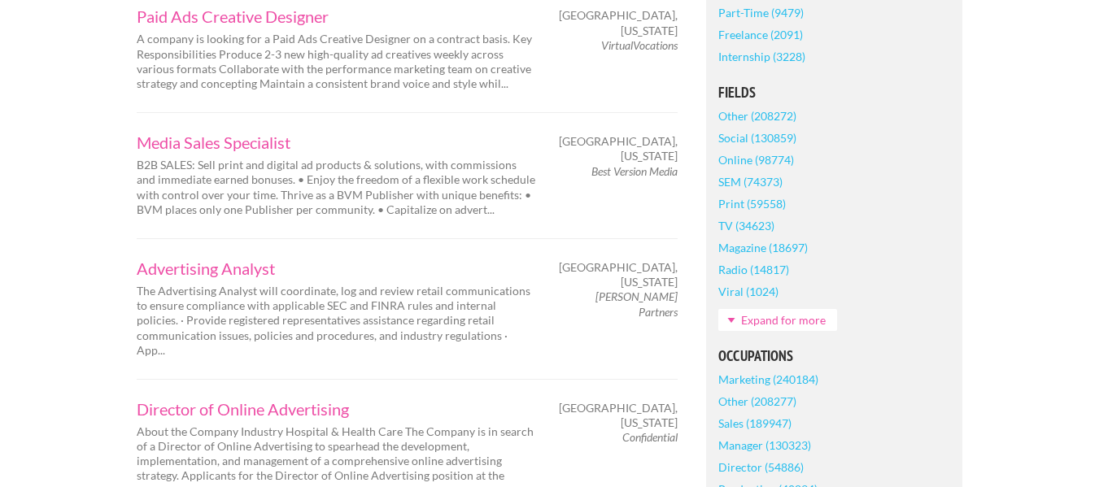
scroll to position [435, 0]
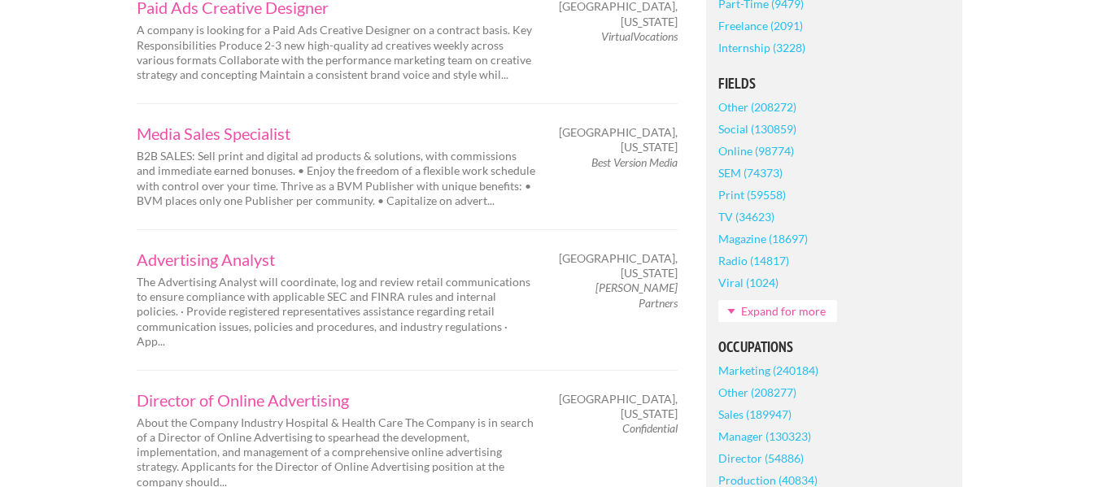
click at [758, 149] on link "Online (98774)" at bounding box center [756, 151] width 76 height 22
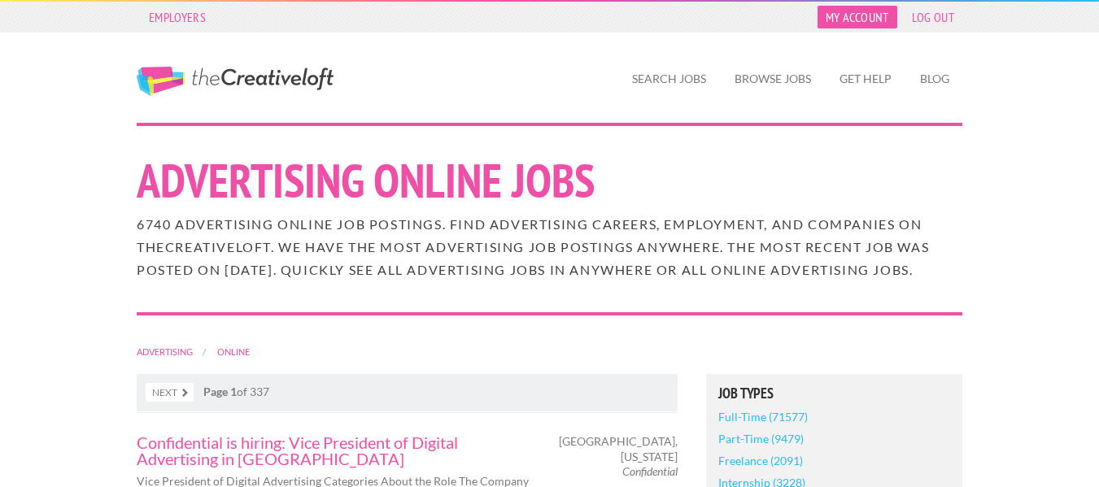
click at [863, 16] on link "My Account" at bounding box center [858, 17] width 80 height 23
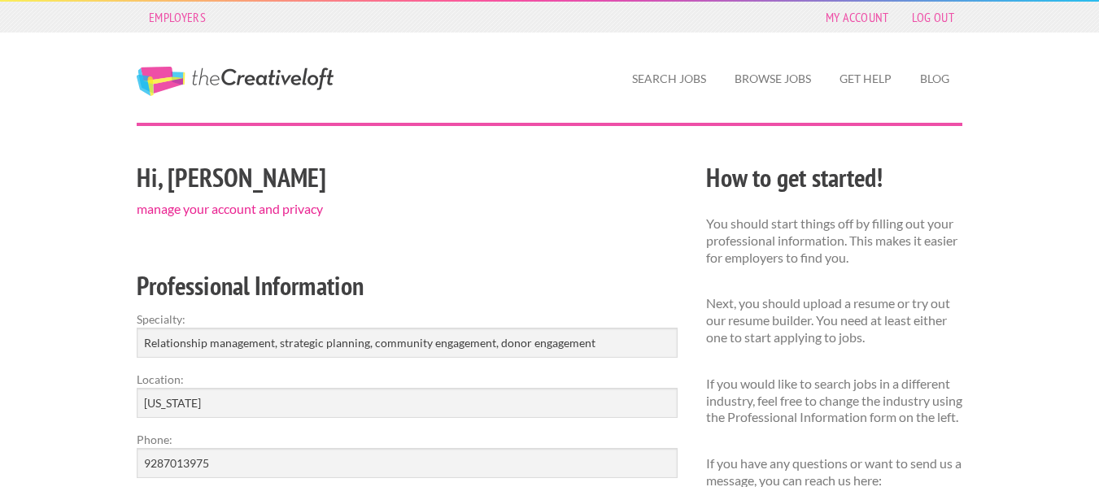
click at [286, 209] on link "manage your account and privacy" at bounding box center [230, 208] width 186 height 15
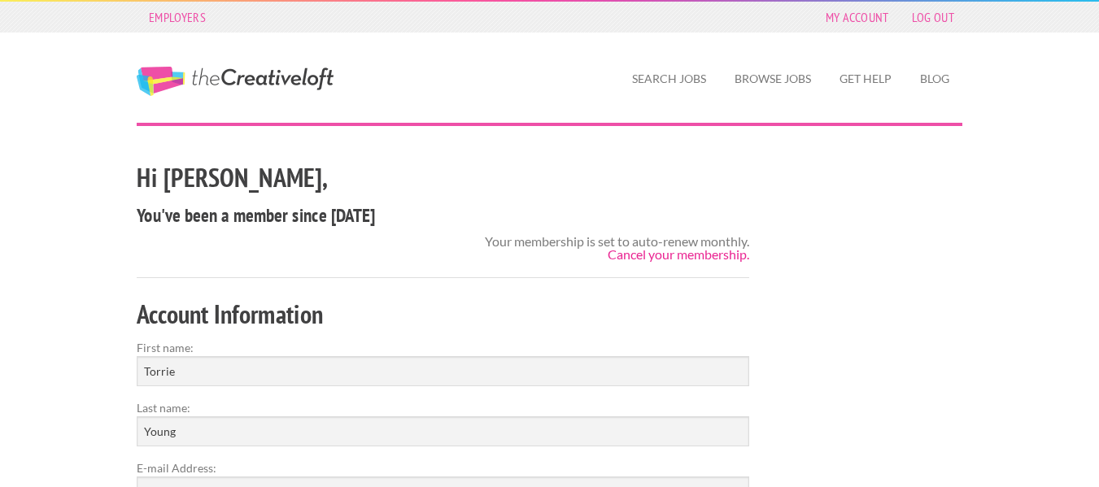
click at [621, 259] on link "Cancel your membership." at bounding box center [679, 254] width 142 height 15
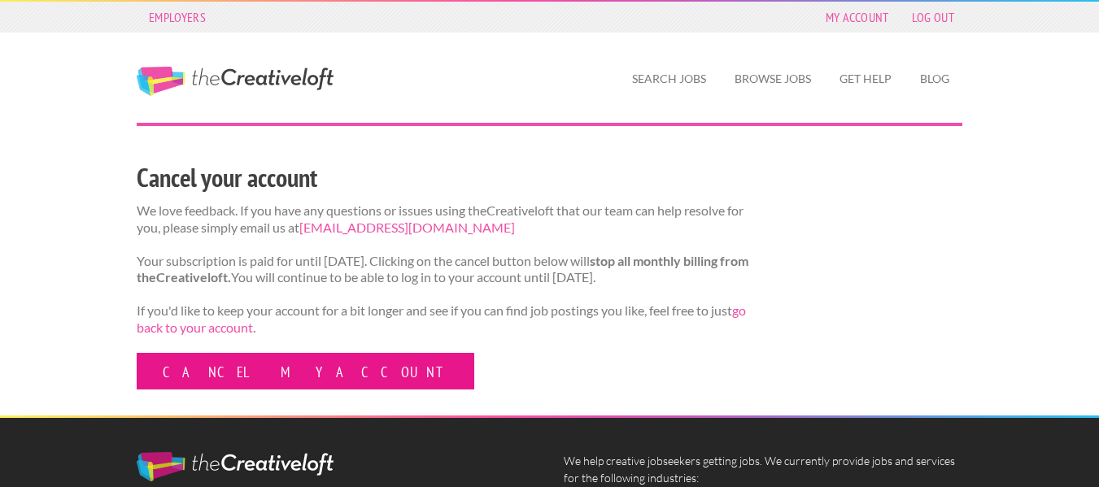
click at [242, 384] on link "Cancel my account" at bounding box center [306, 371] width 338 height 37
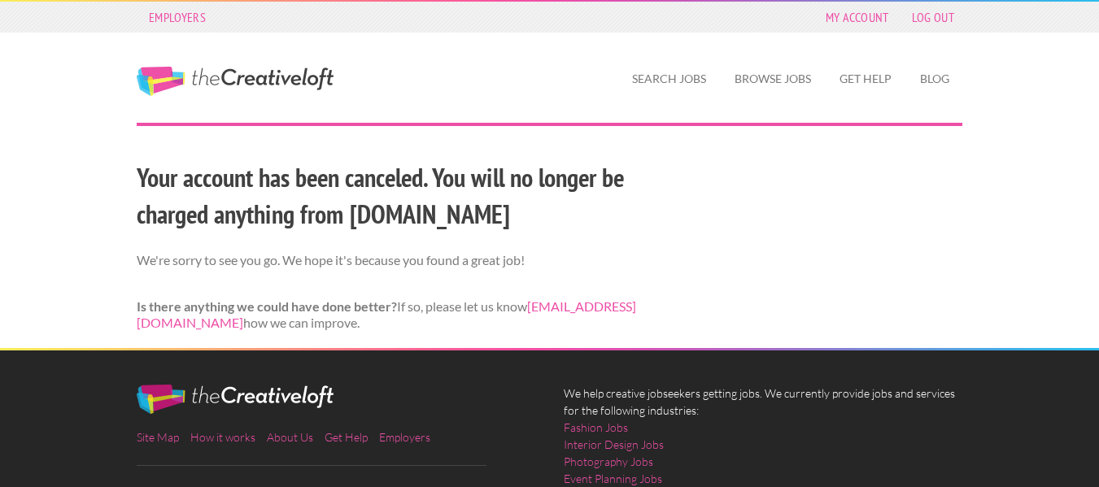
click at [463, 181] on h2 "Your account has been canceled. You will no longer be charged anything from [DO…" at bounding box center [407, 195] width 541 height 73
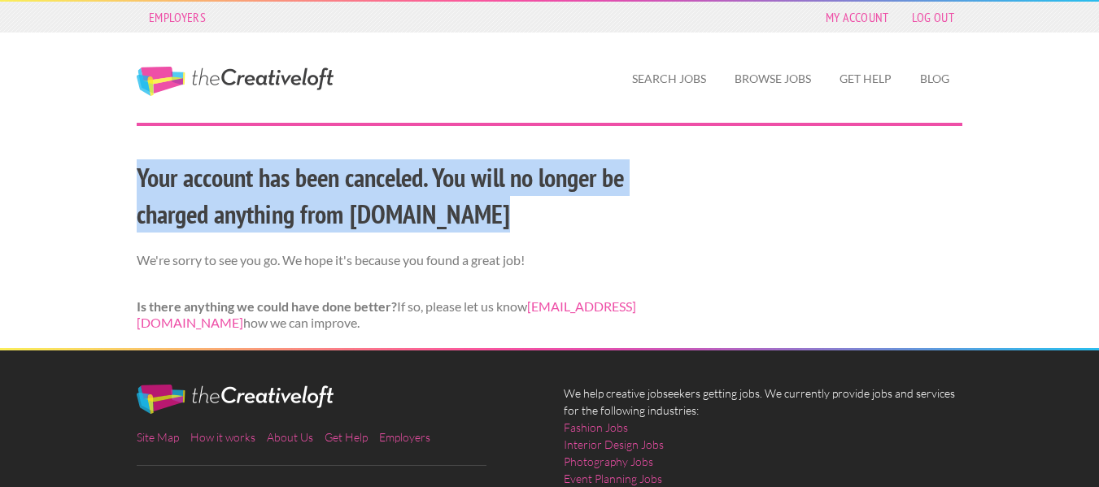
click at [463, 181] on h2 "Your account has been canceled. You will no longer be charged anything from [DO…" at bounding box center [407, 195] width 541 height 73
click at [463, 181] on h2 "Your account has been canceled. You will no longer be charged anything from the…" at bounding box center [407, 195] width 541 height 73
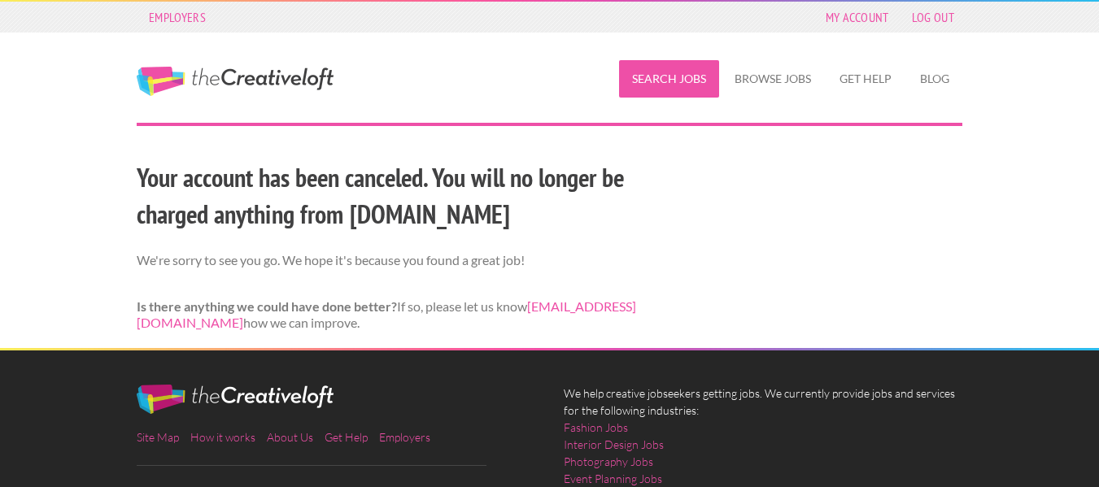
click at [679, 86] on link "Search Jobs" at bounding box center [669, 78] width 100 height 37
